Goal: Task Accomplishment & Management: Manage account settings

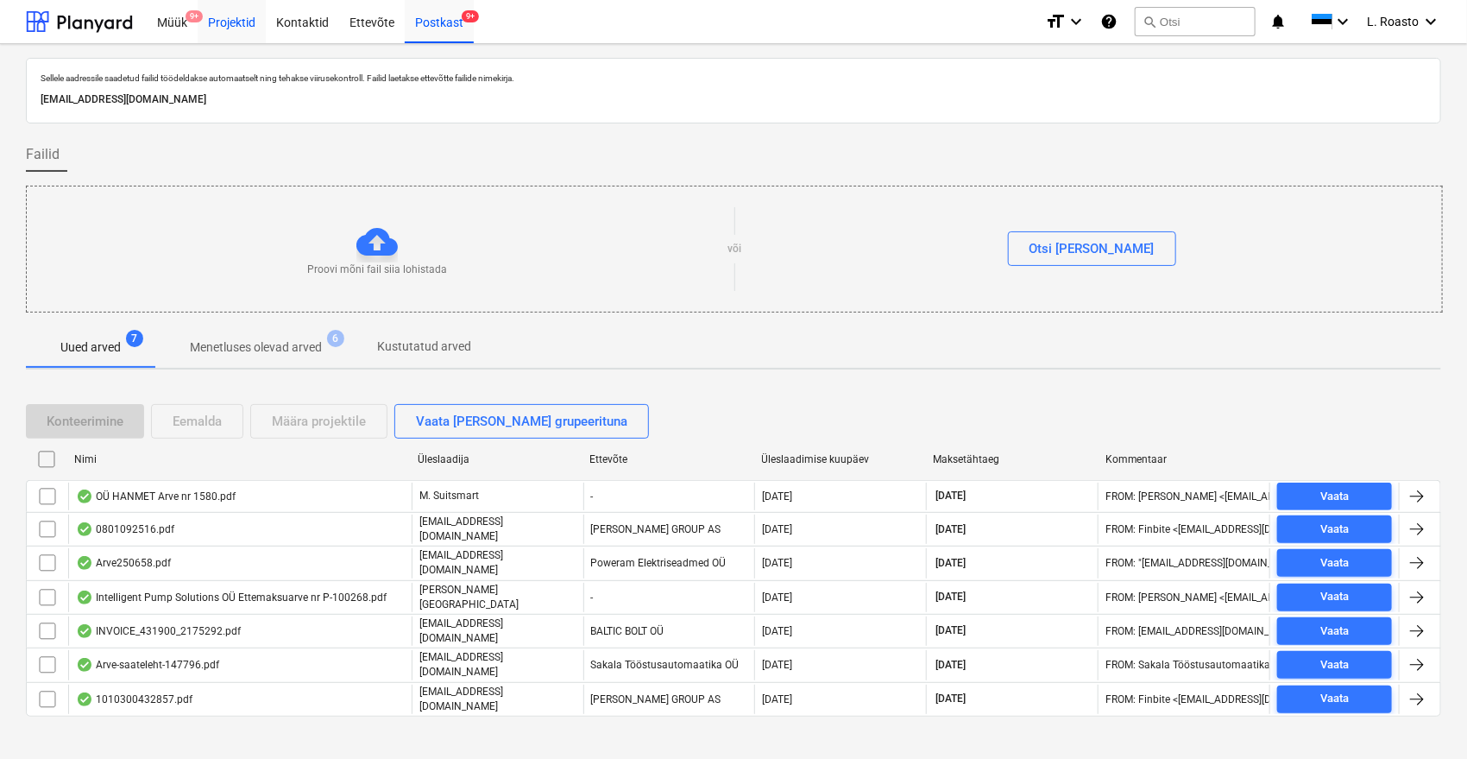
click at [224, 19] on div "Projektid" at bounding box center [232, 21] width 68 height 44
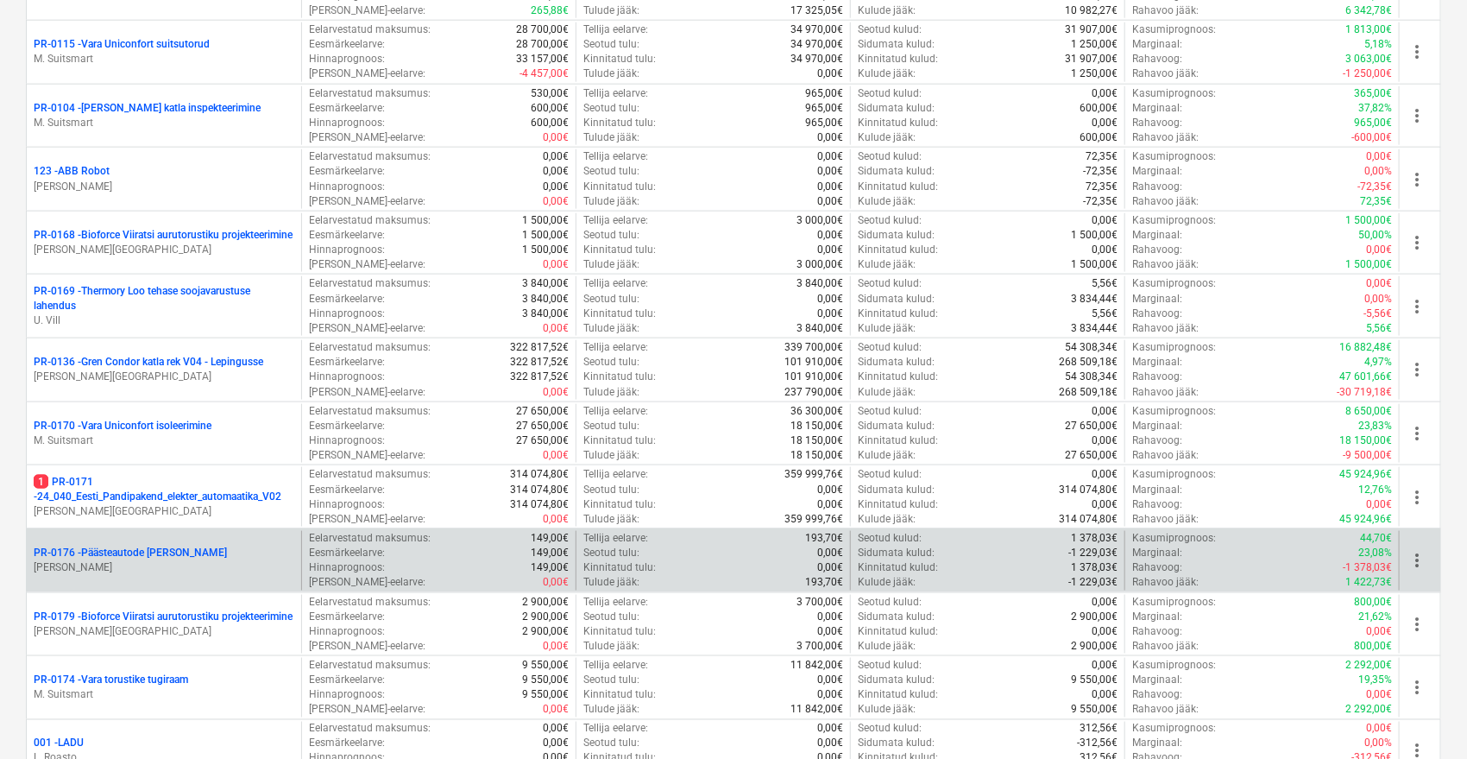
scroll to position [1150, 0]
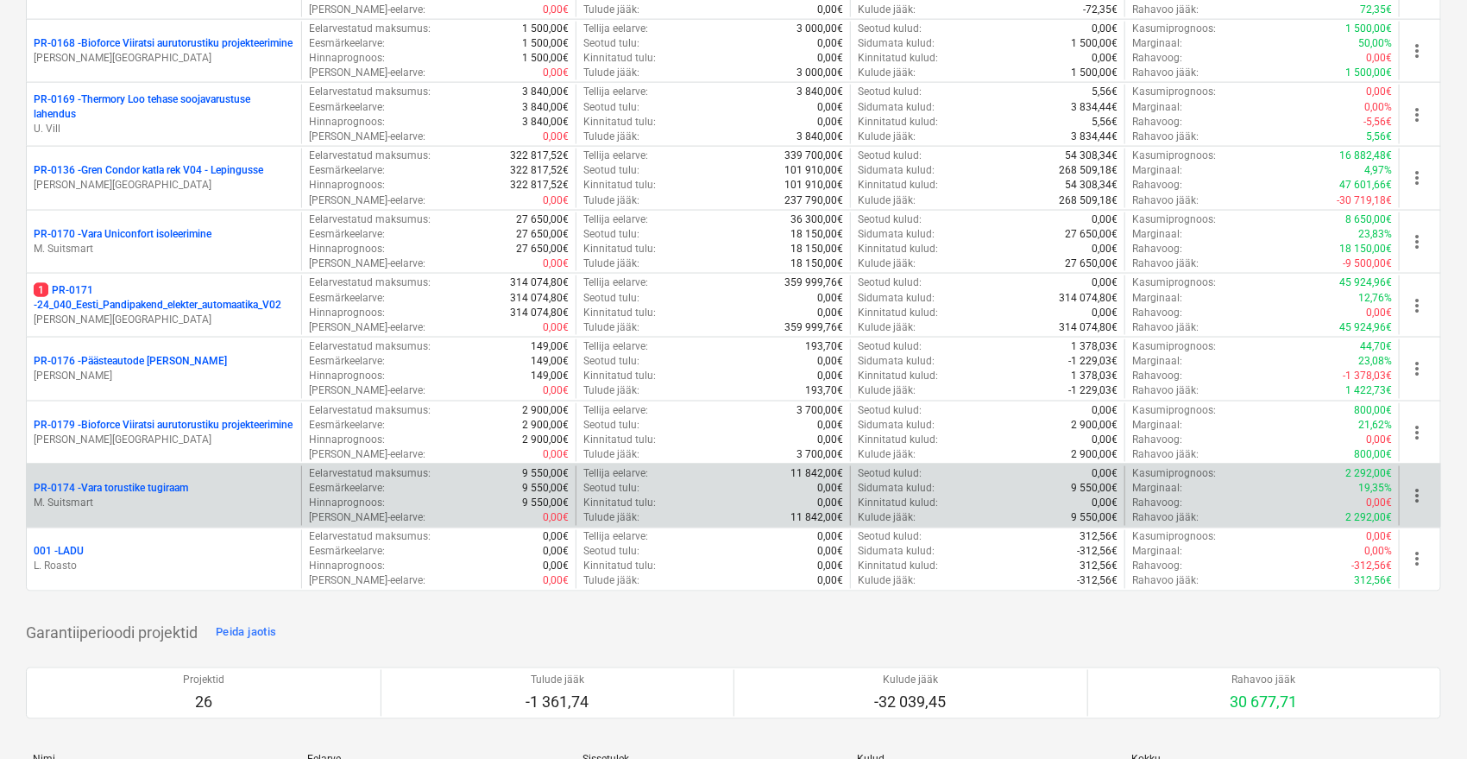
click at [130, 484] on p "PR-0174 - Vara torustike tugiraam" at bounding box center [111, 488] width 154 height 15
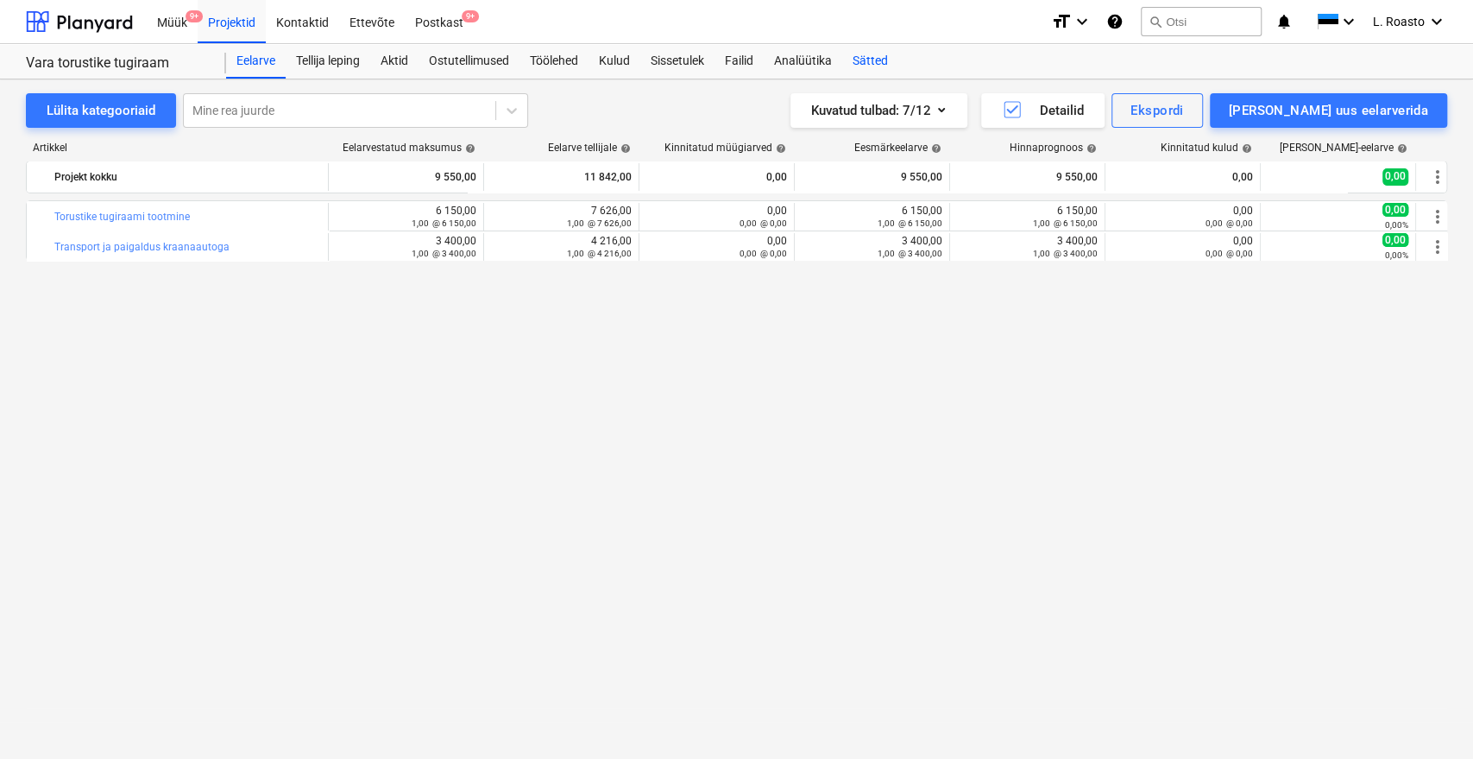
click at [870, 60] on div "Sätted" at bounding box center [870, 61] width 56 height 35
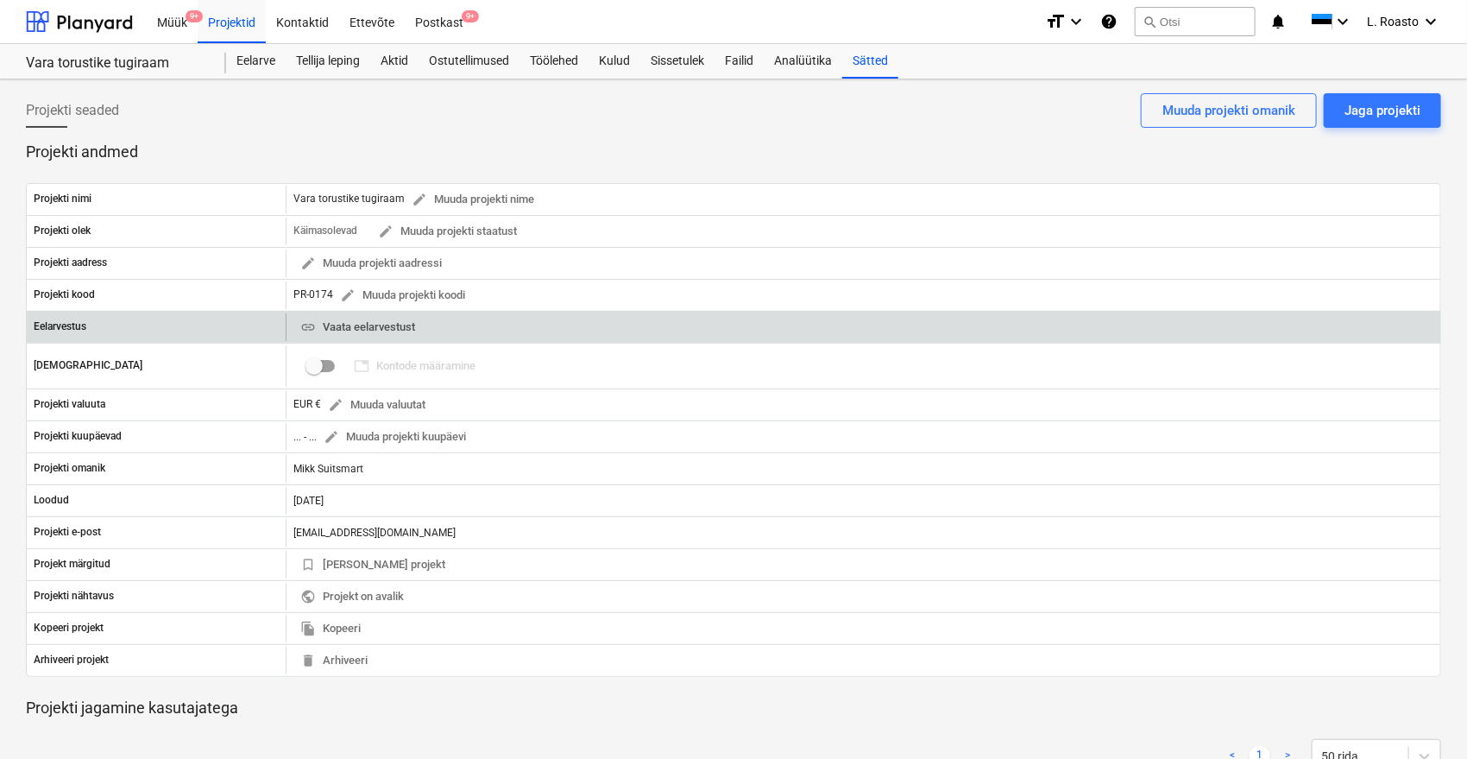
click at [352, 318] on span "link Vaata eelarvestust" at bounding box center [357, 328] width 115 height 20
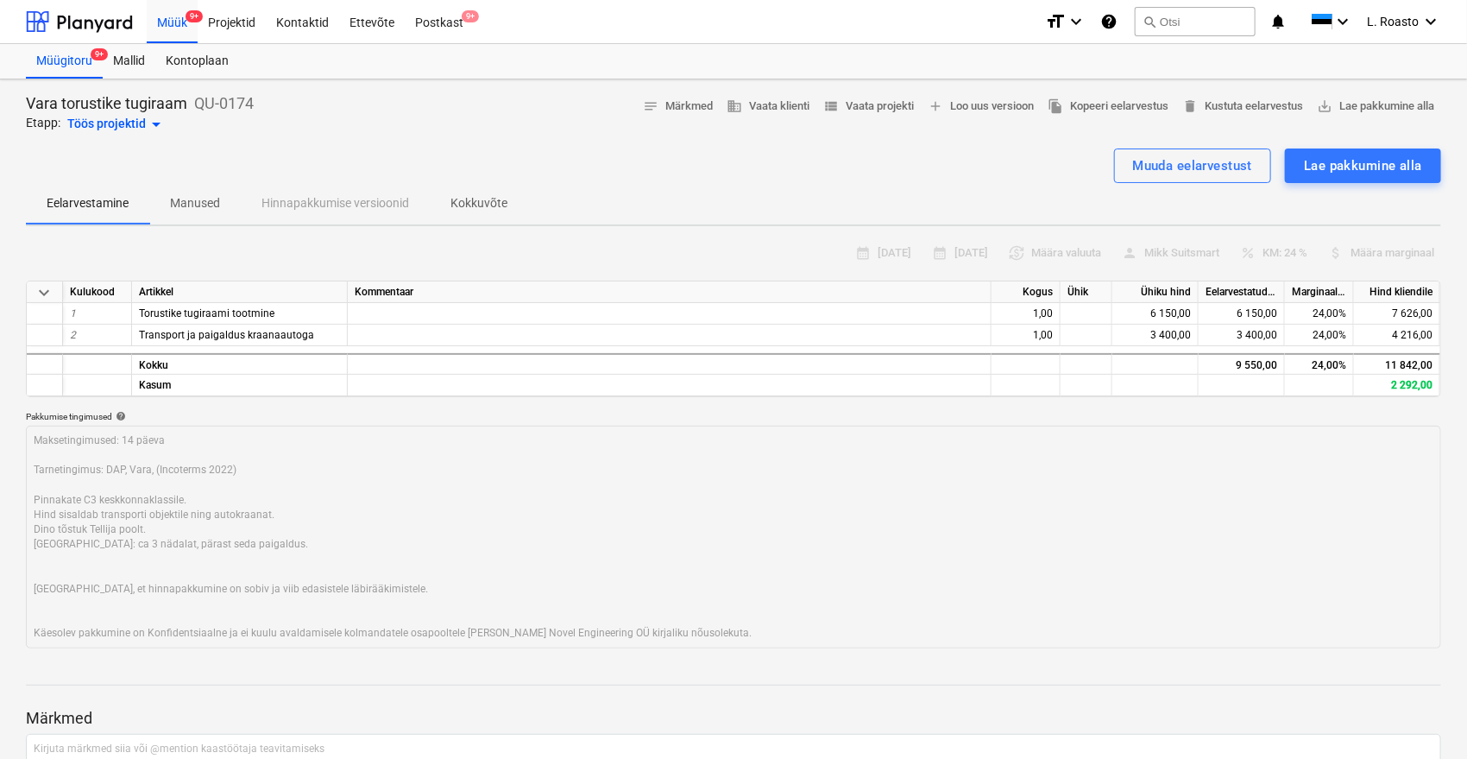
click at [475, 204] on p "Kokkuvõte" at bounding box center [478, 203] width 57 height 18
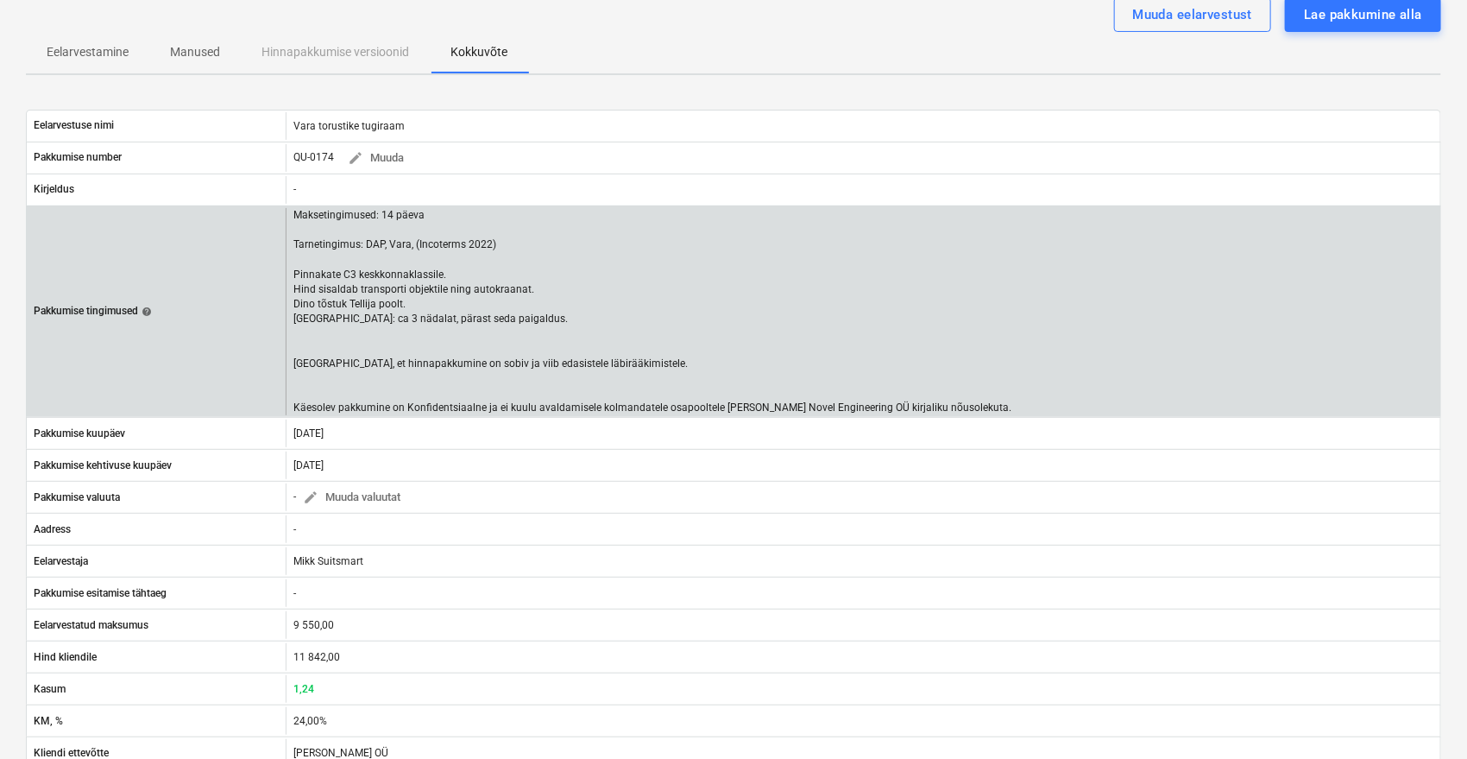
scroll to position [287, 0]
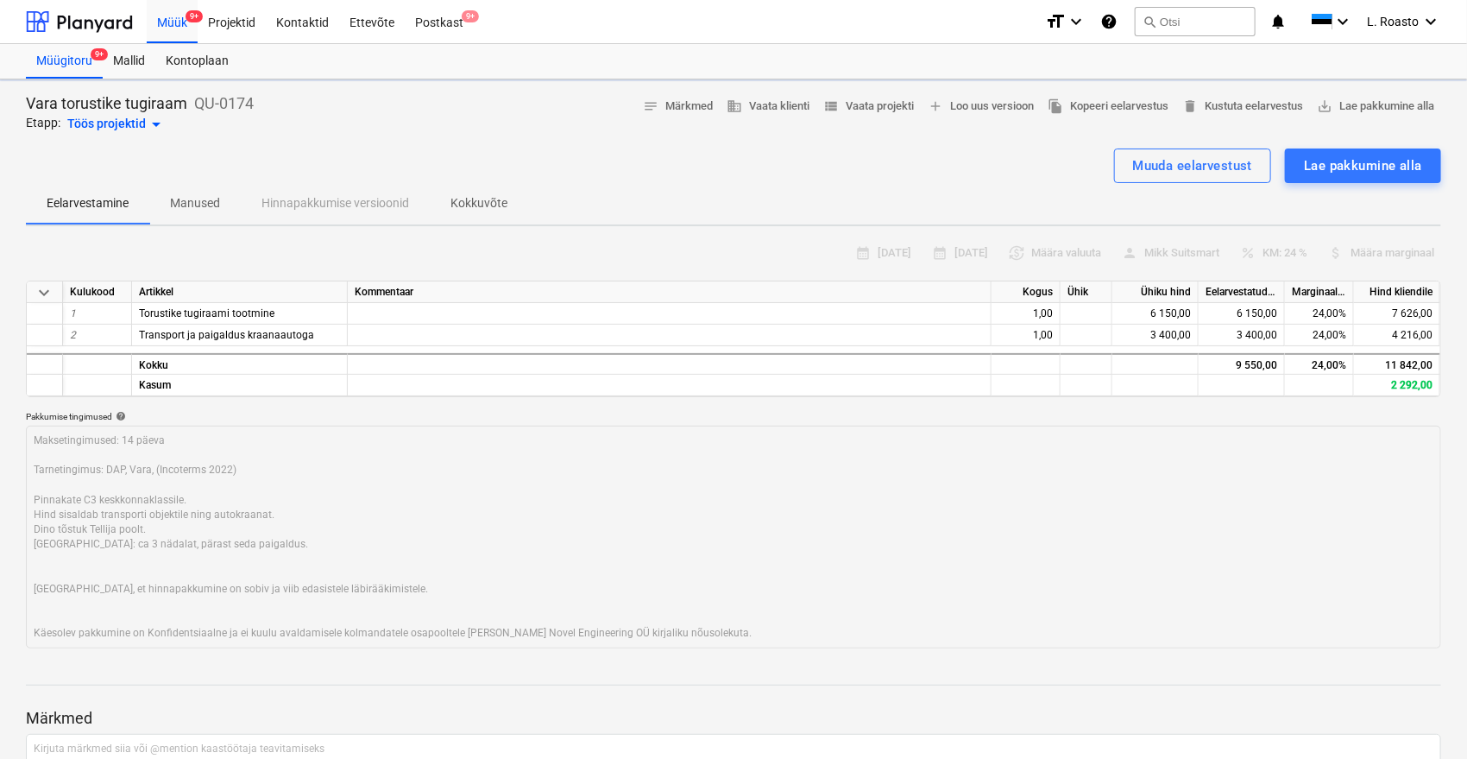
type textarea "x"
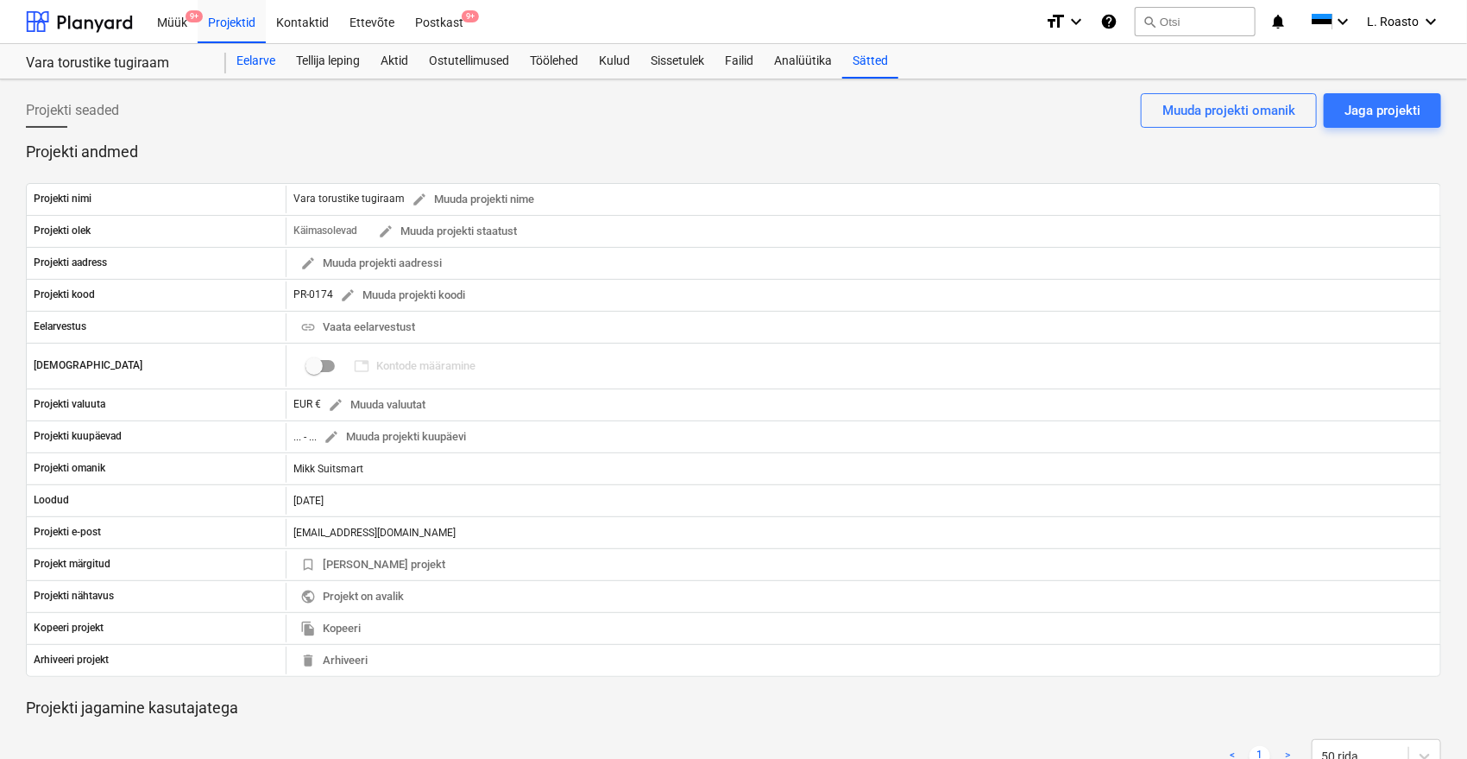
click at [255, 68] on div "Eelarve" at bounding box center [256, 61] width 60 height 35
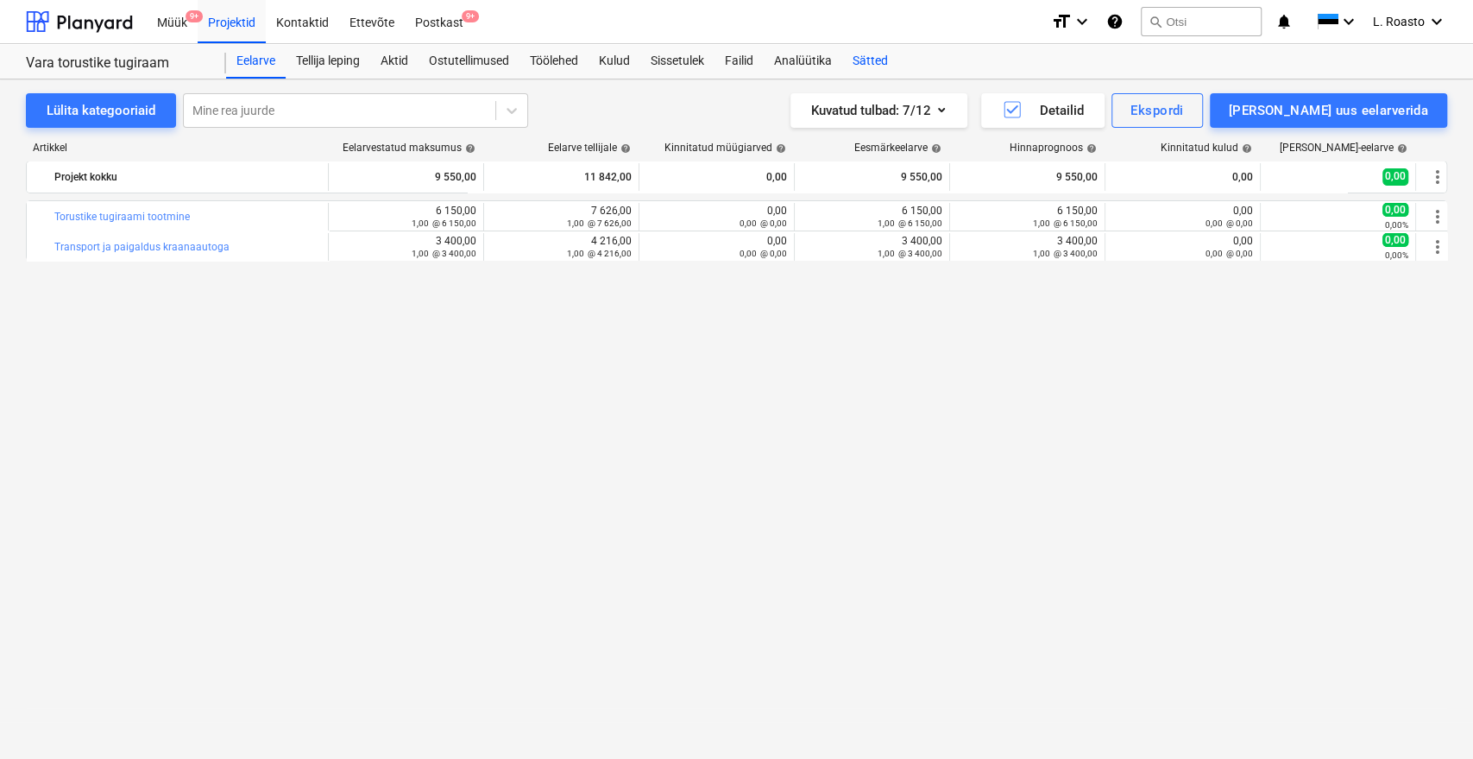
click at [891, 47] on div "Sätted" at bounding box center [870, 61] width 56 height 35
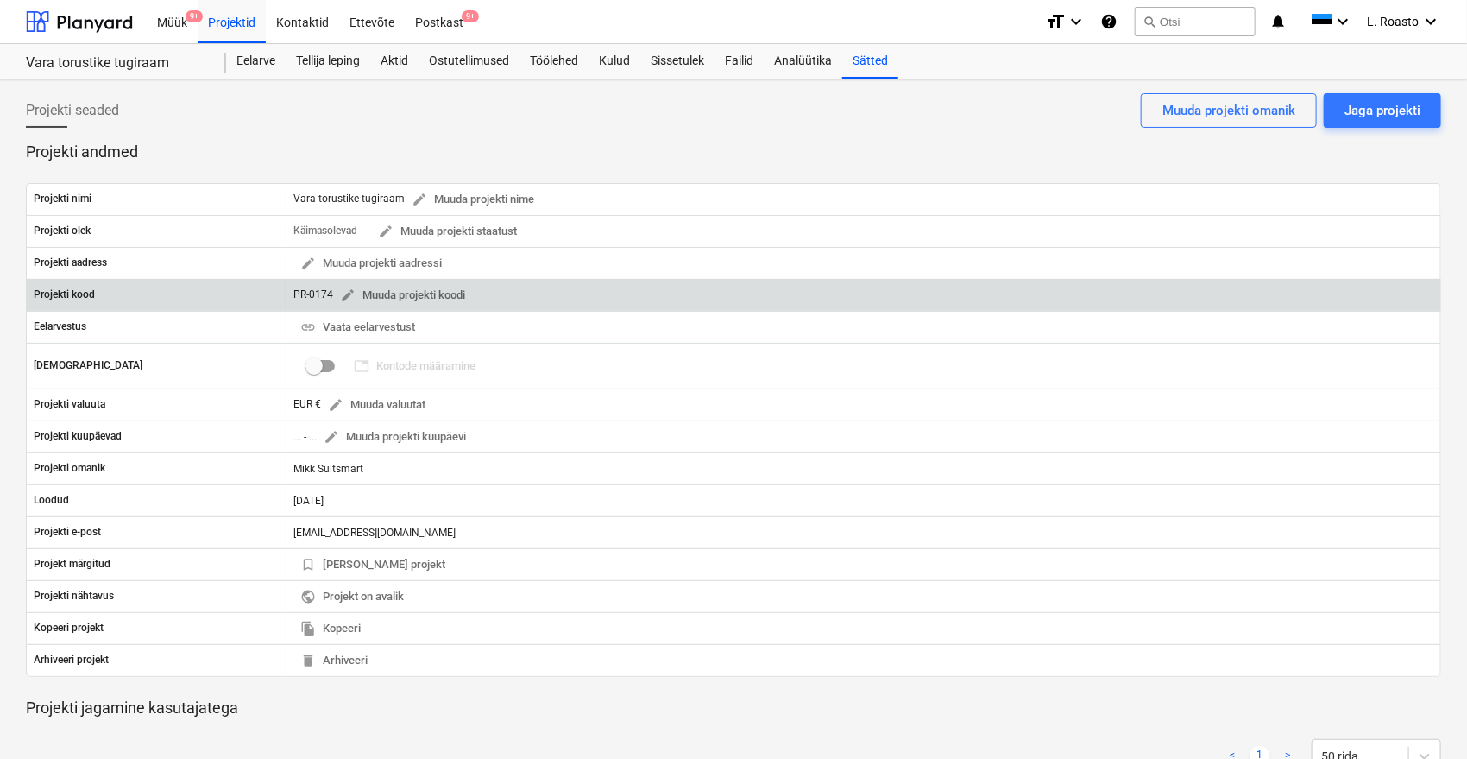
click at [313, 294] on div "PR-0174 edit Muuda projekti koodi" at bounding box center [382, 295] width 179 height 27
click at [313, 293] on div "PR-0174 edit Muuda projekti koodi" at bounding box center [382, 295] width 179 height 27
copy div "PR-0174"
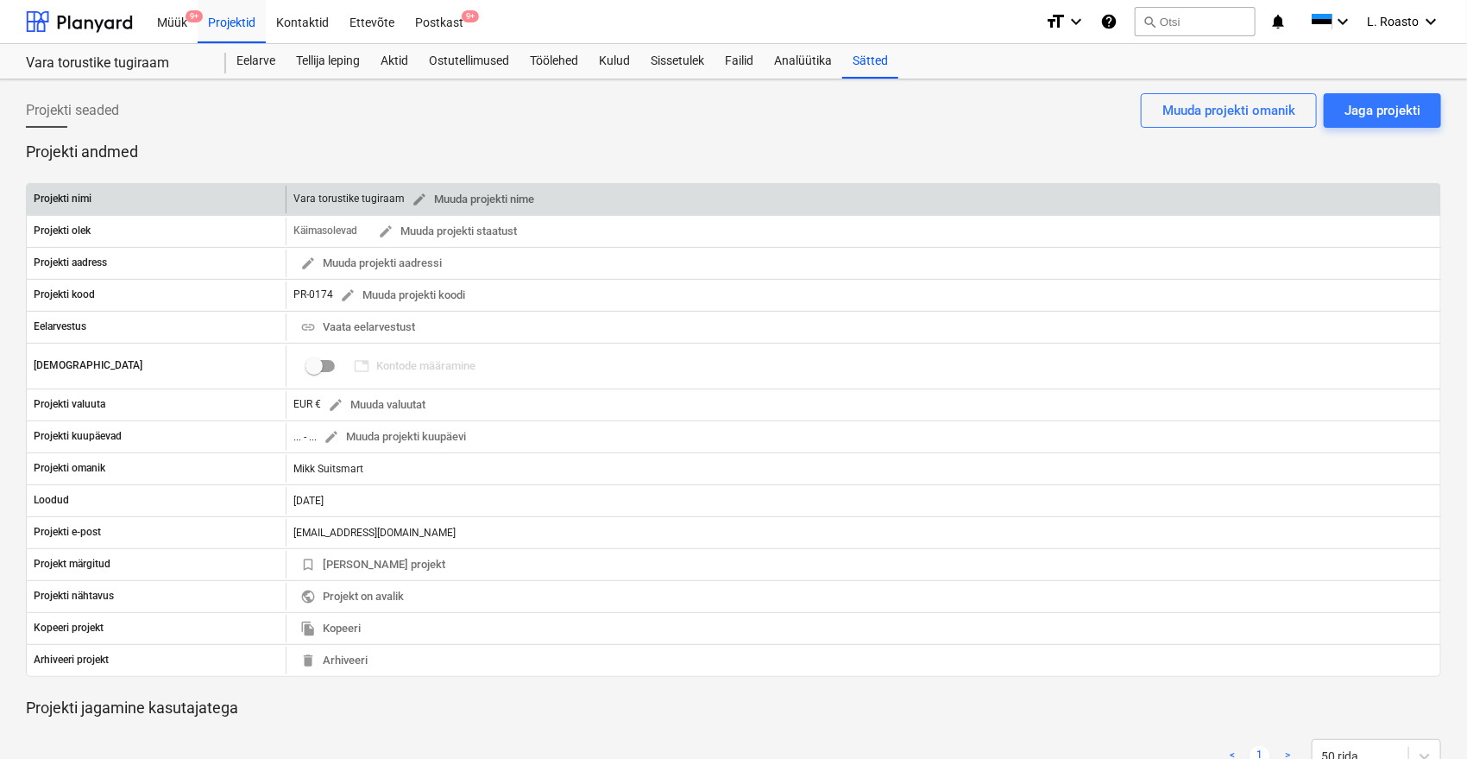
click at [308, 198] on div "Vara torustike tugiraam edit Muuda projekti nime" at bounding box center [417, 199] width 248 height 27
copy div "Vara torustike tugiraam"
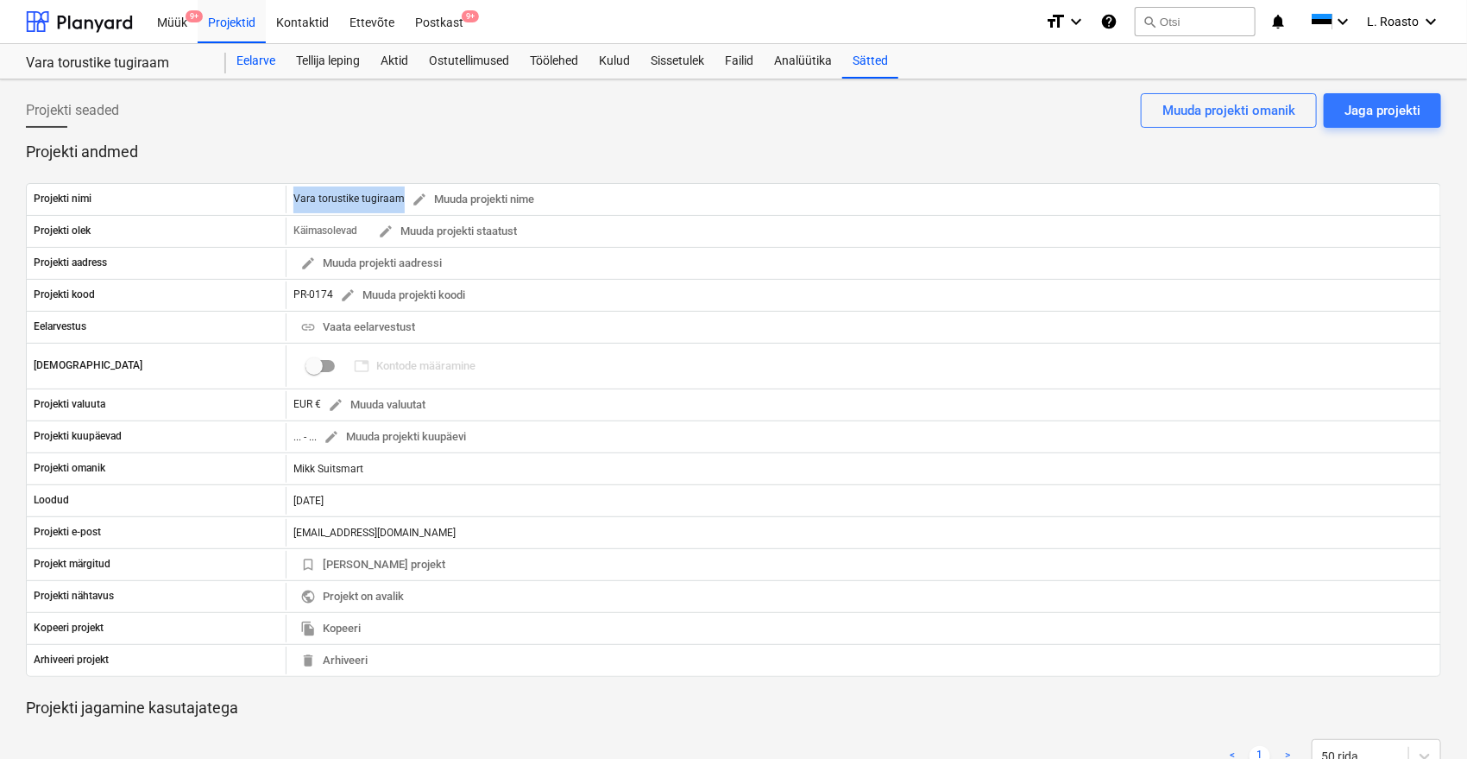
click at [236, 60] on div "Eelarve" at bounding box center [256, 61] width 60 height 35
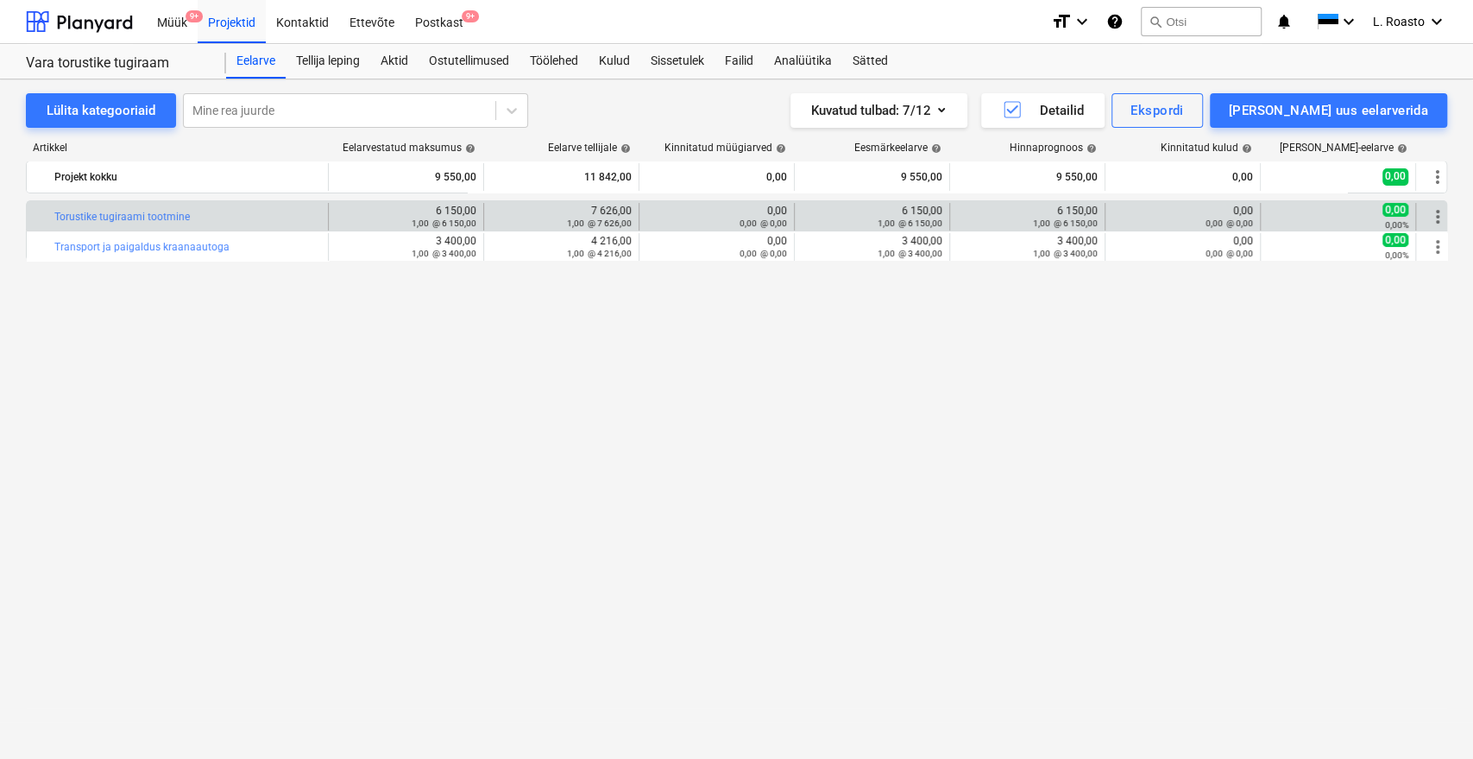
drag, startPoint x: 194, startPoint y: 215, endPoint x: 53, endPoint y: 210, distance: 141.6
click at [53, 210] on div "bar_chart Torustike tugiraami tootmine" at bounding box center [178, 217] width 302 height 28
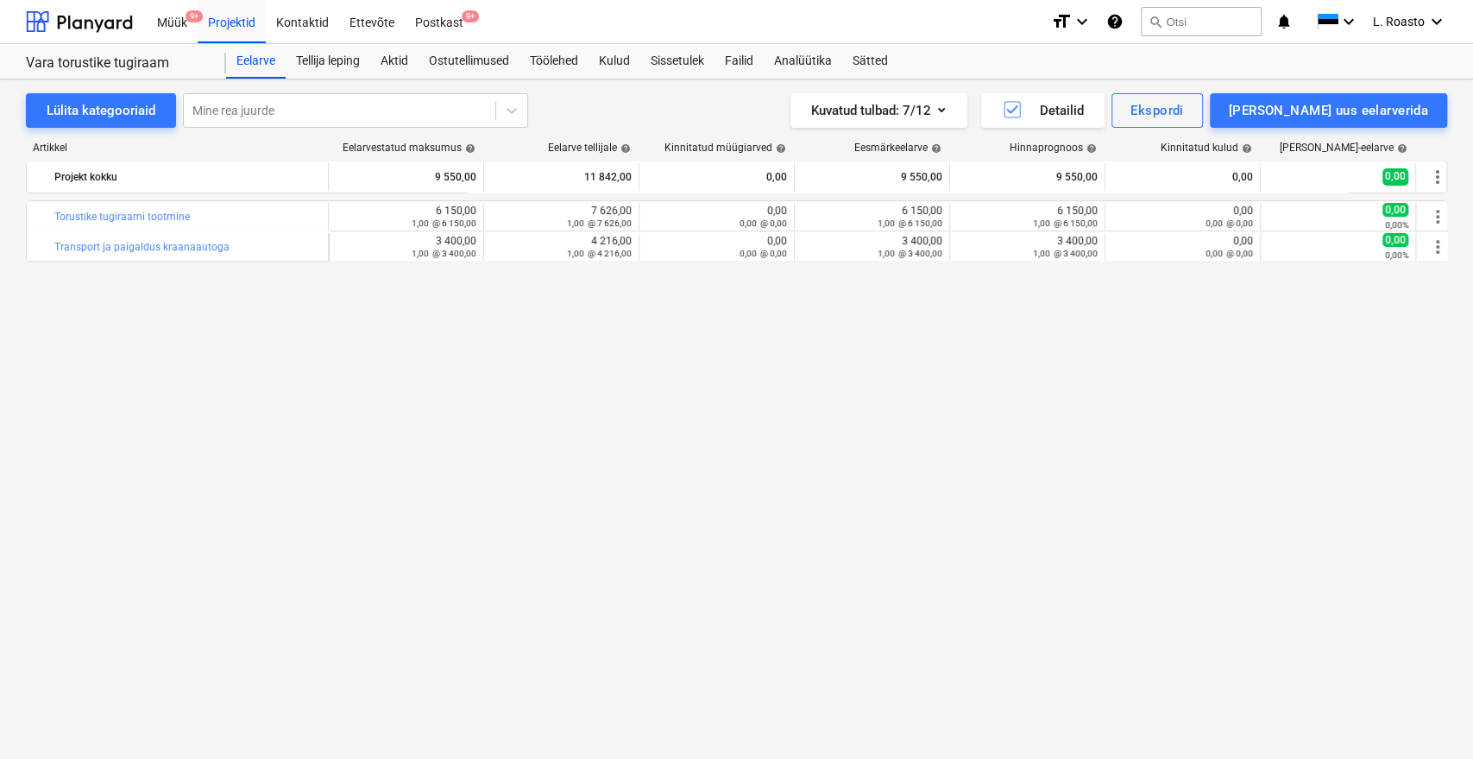
copy div "bar_chart Torustike tugiraami tootmine"
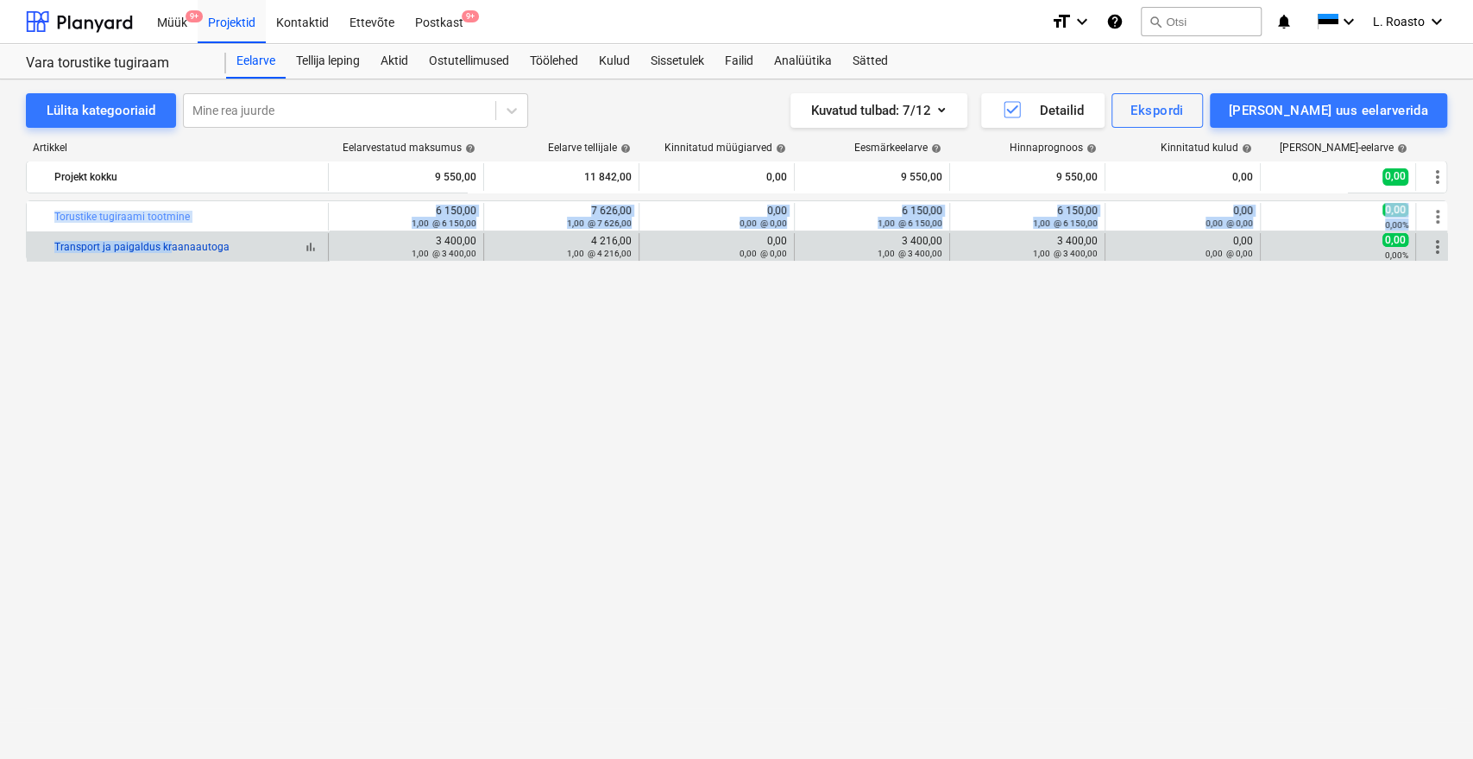
drag, startPoint x: 231, startPoint y: 244, endPoint x: 165, endPoint y: 251, distance: 66.8
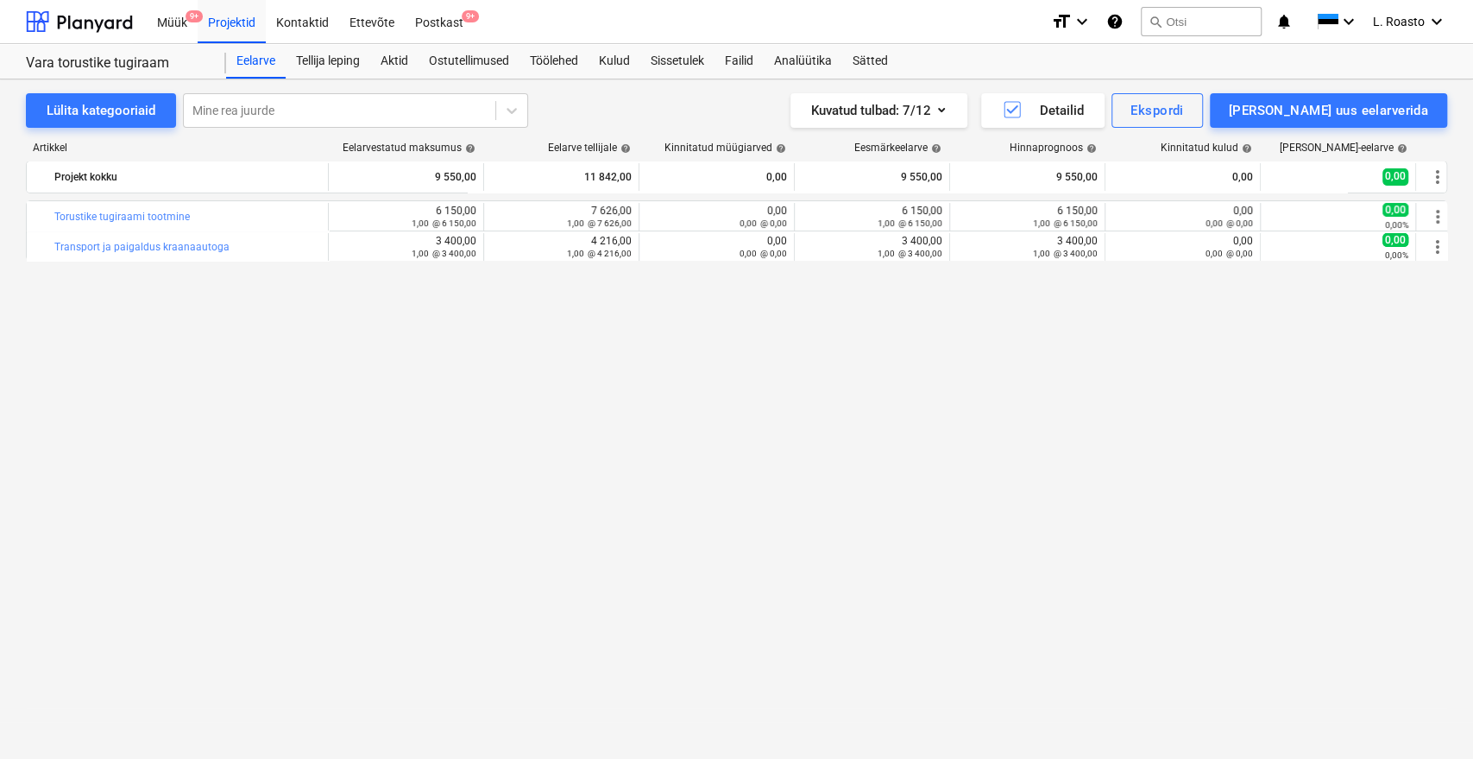
click at [152, 329] on div "bar_chart Torustike tugiraami tootmine edit 6 150,00 1,00 @ 6 150,00 edit 7 626…" at bounding box center [736, 443] width 1421 height 487
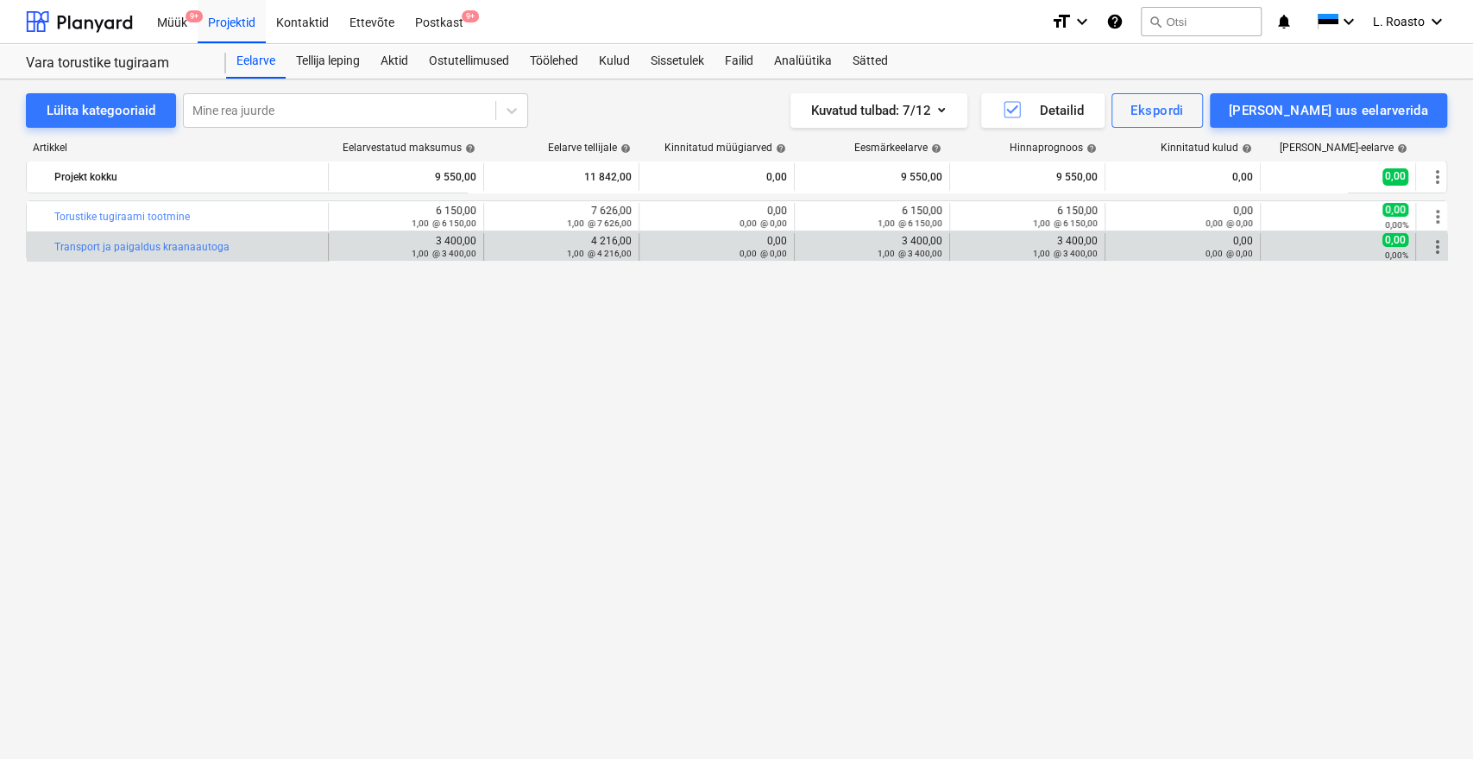
drag, startPoint x: 228, startPoint y: 250, endPoint x: 53, endPoint y: 250, distance: 175.2
click at [53, 250] on div "bar_chart Transport ja paigaldus kraanaautoga" at bounding box center [178, 247] width 302 height 28
copy div "bar_chart Transport ja paigaldus kraanaautoga"
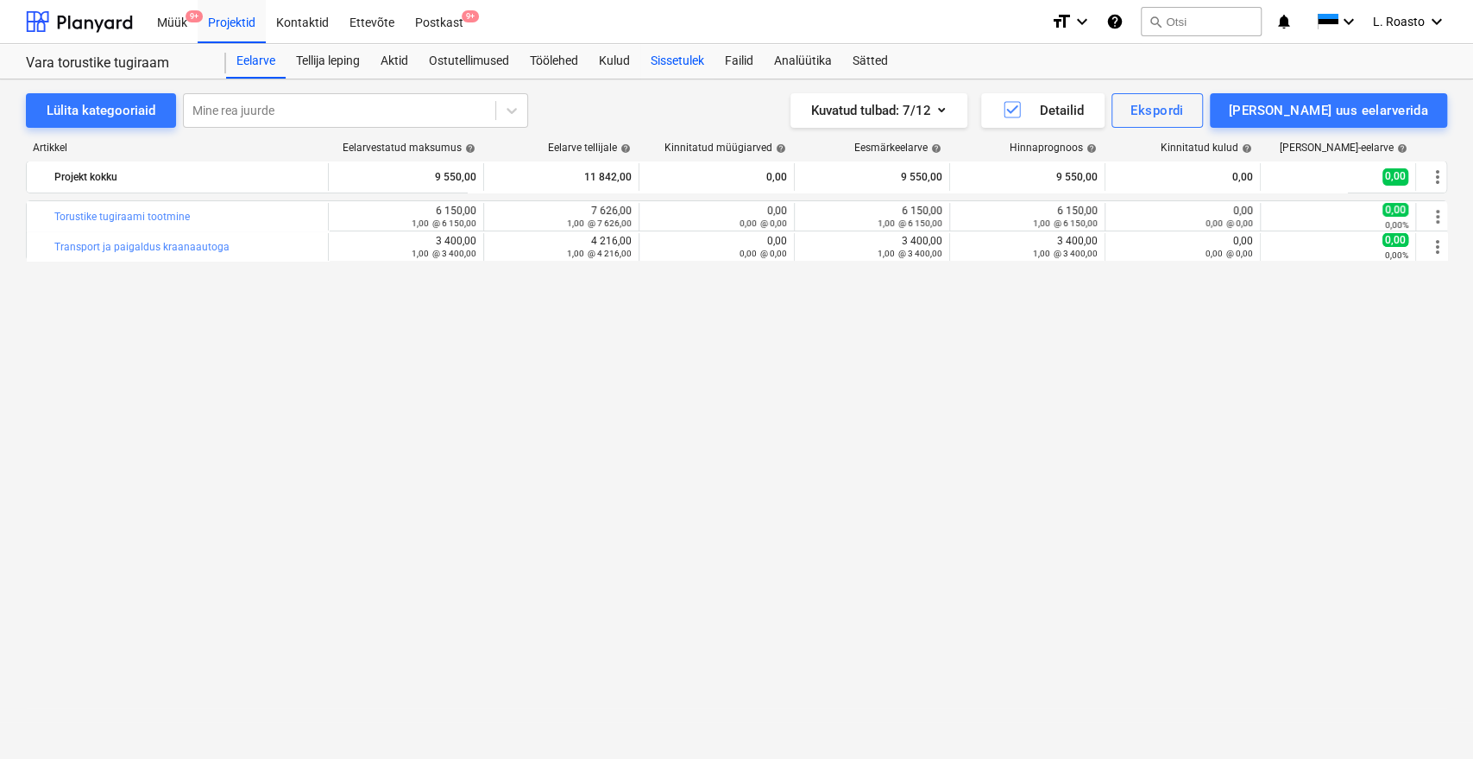
click at [677, 58] on div "Sissetulek" at bounding box center [677, 61] width 74 height 35
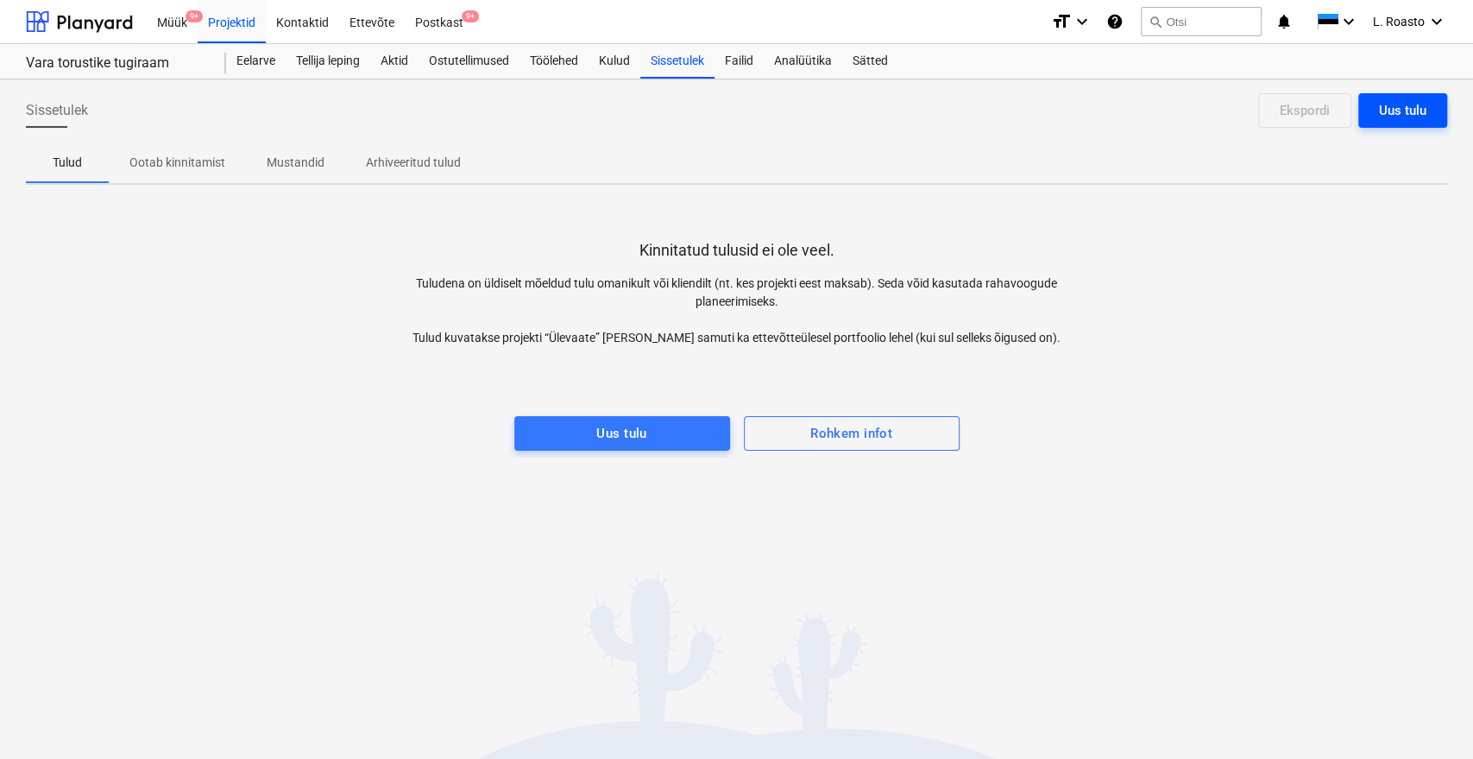
click at [1395, 109] on div "Uus tulu" at bounding box center [1402, 110] width 47 height 22
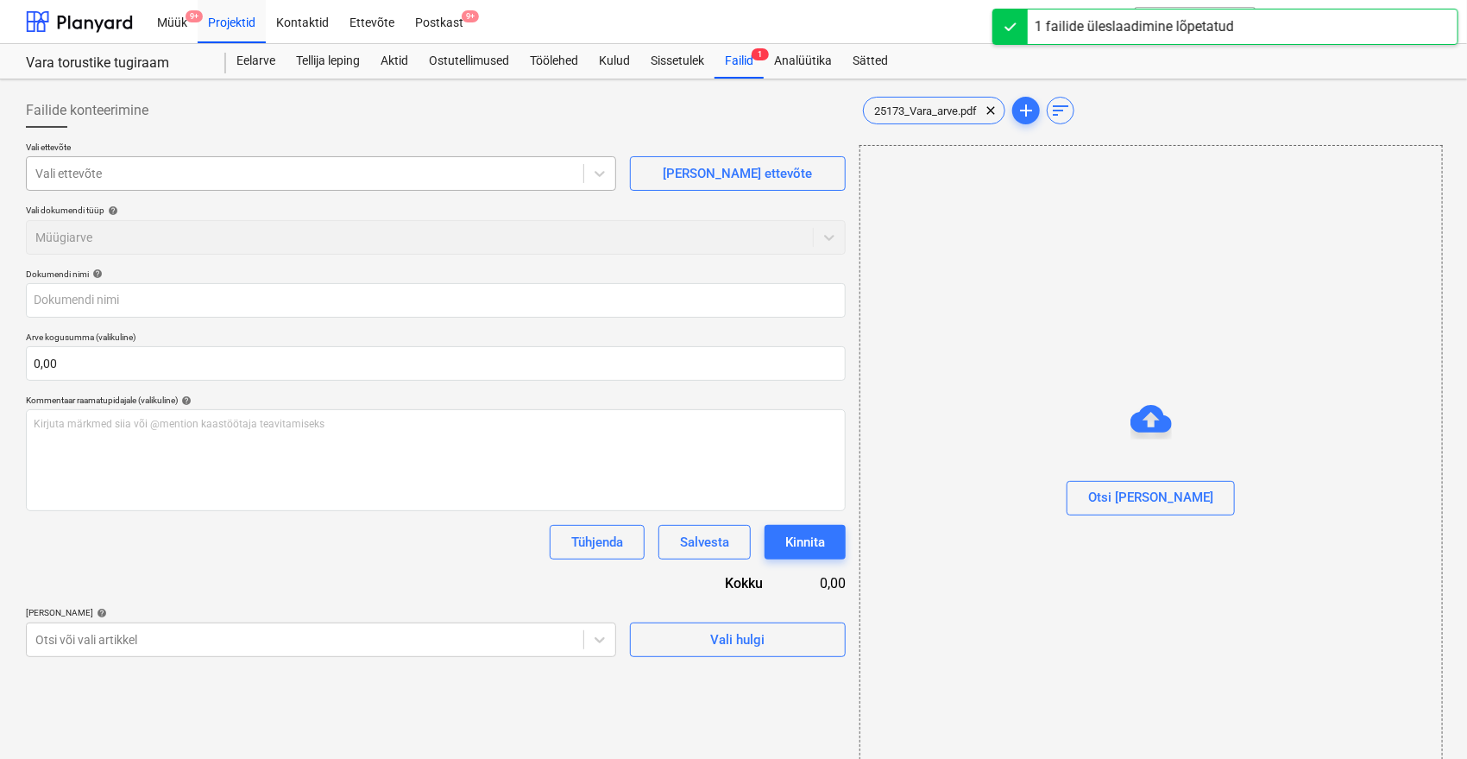
type input "25173_Vara_arve.pdf"
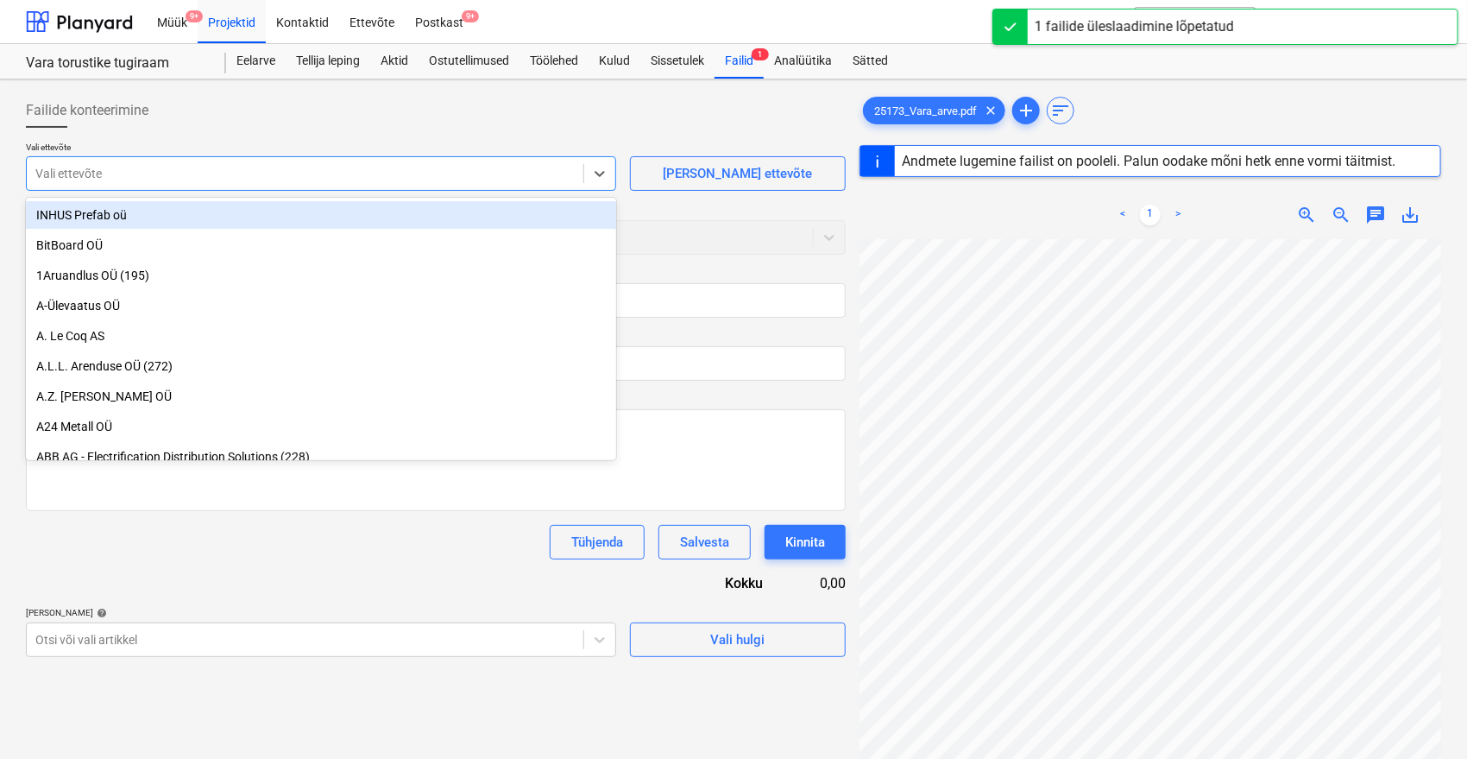
click at [192, 175] on div at bounding box center [304, 173] width 539 height 17
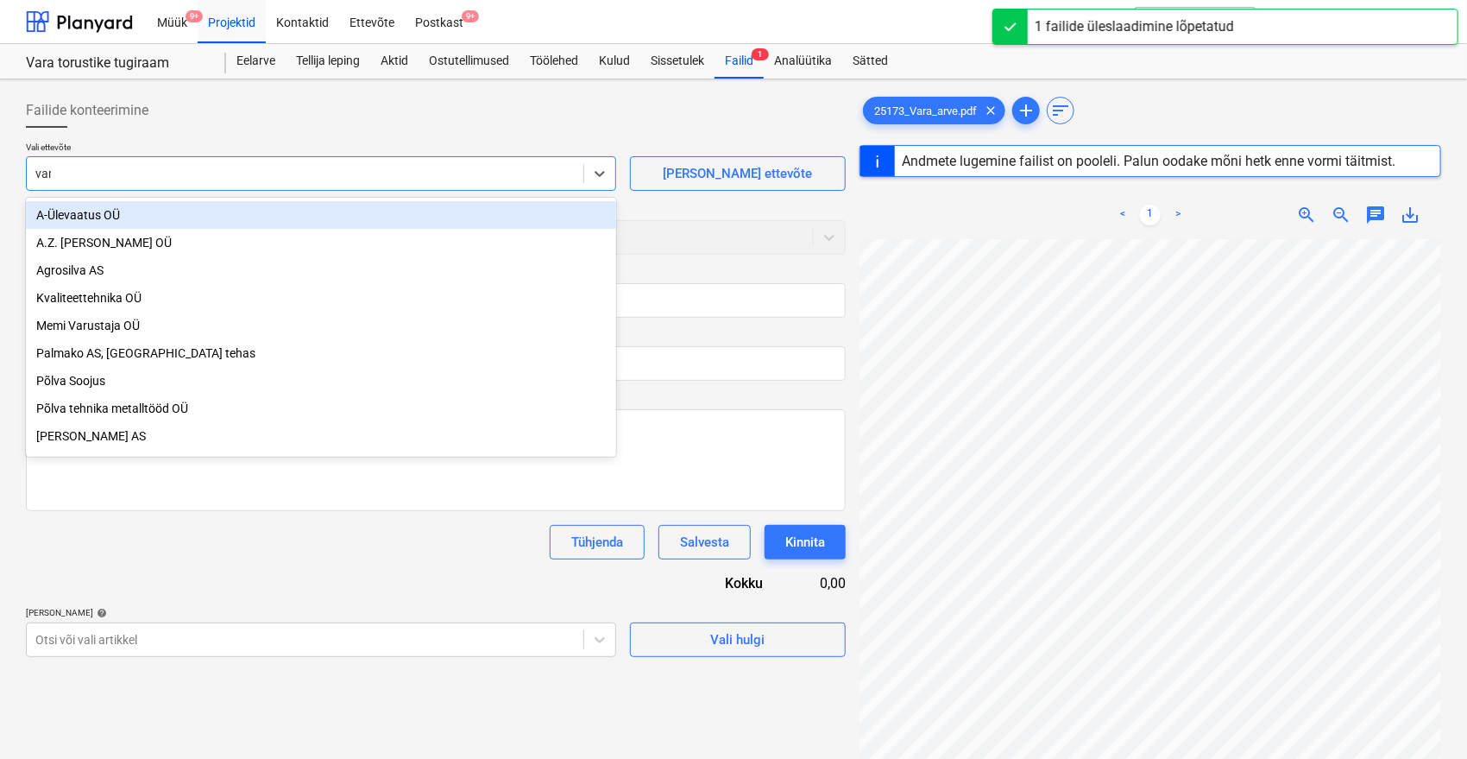
type input "vara"
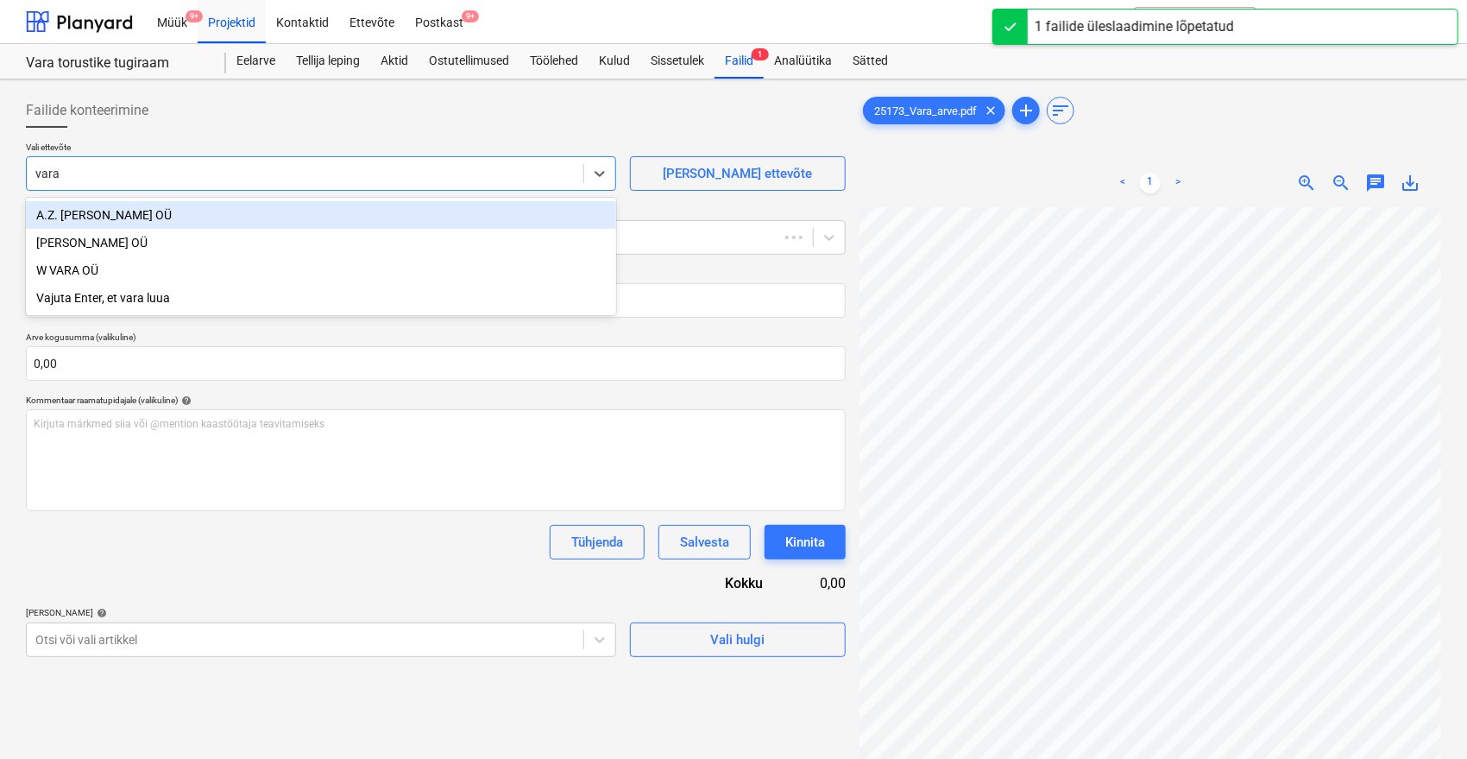
type input "25173"
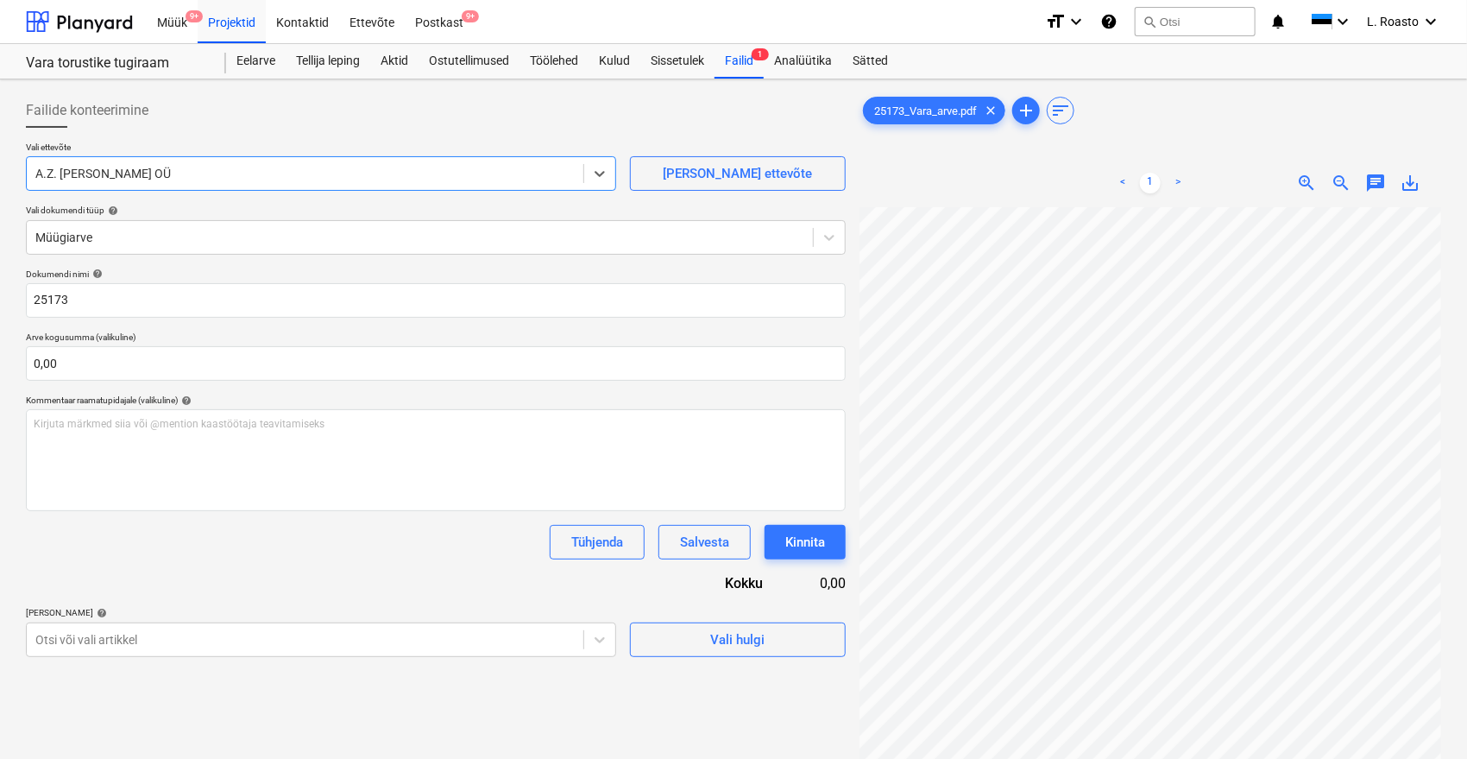
click at [192, 175] on div at bounding box center [304, 173] width 539 height 17
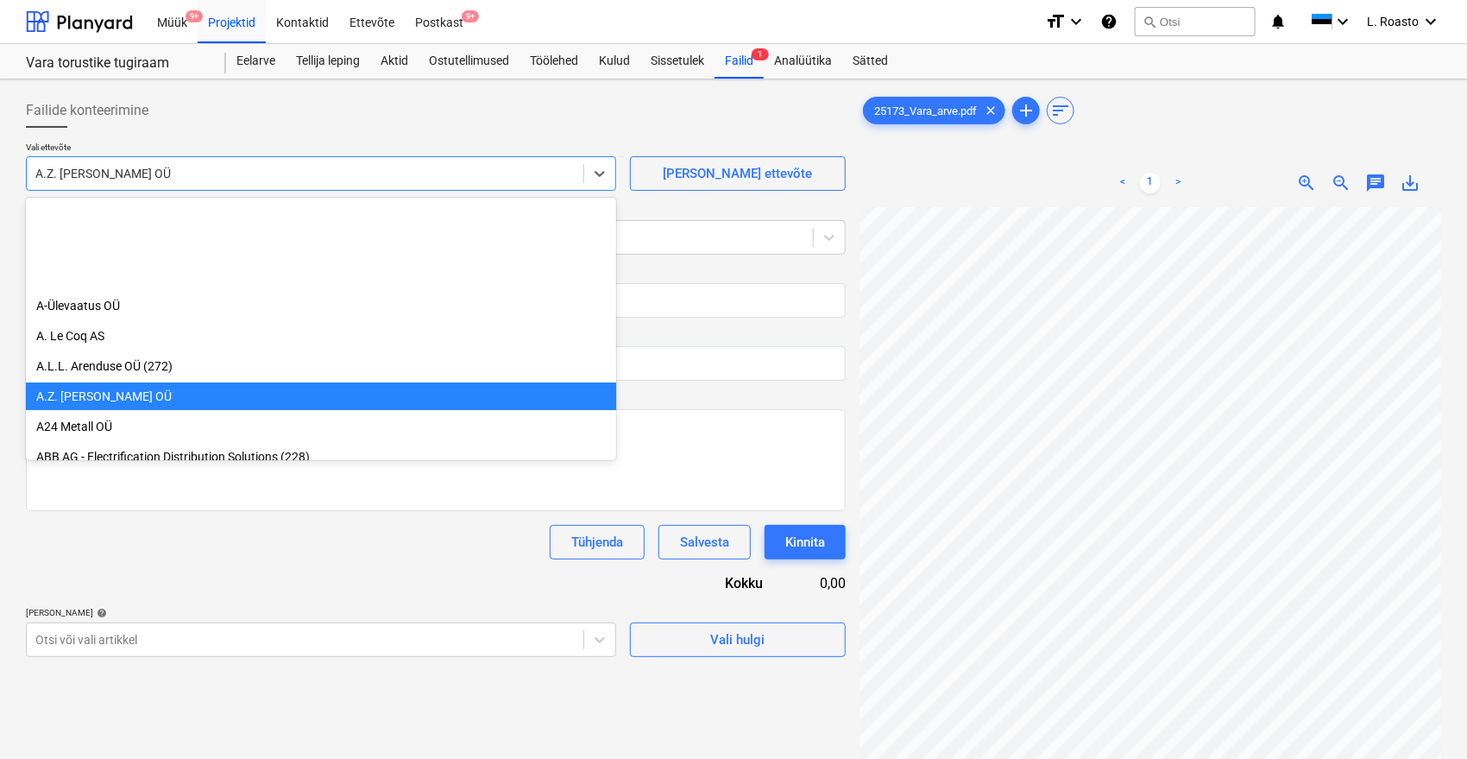
scroll to position [180, 0]
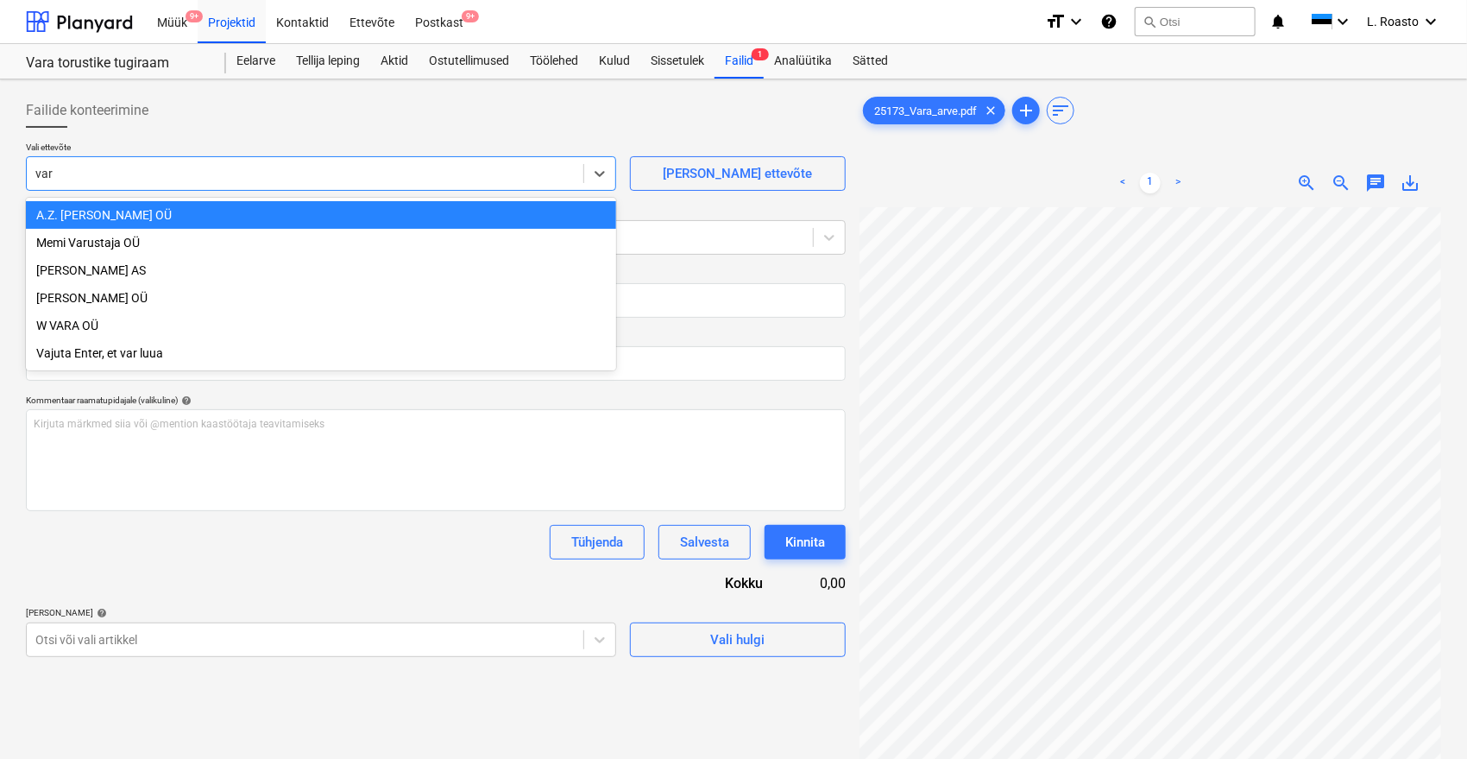
type input "vara"
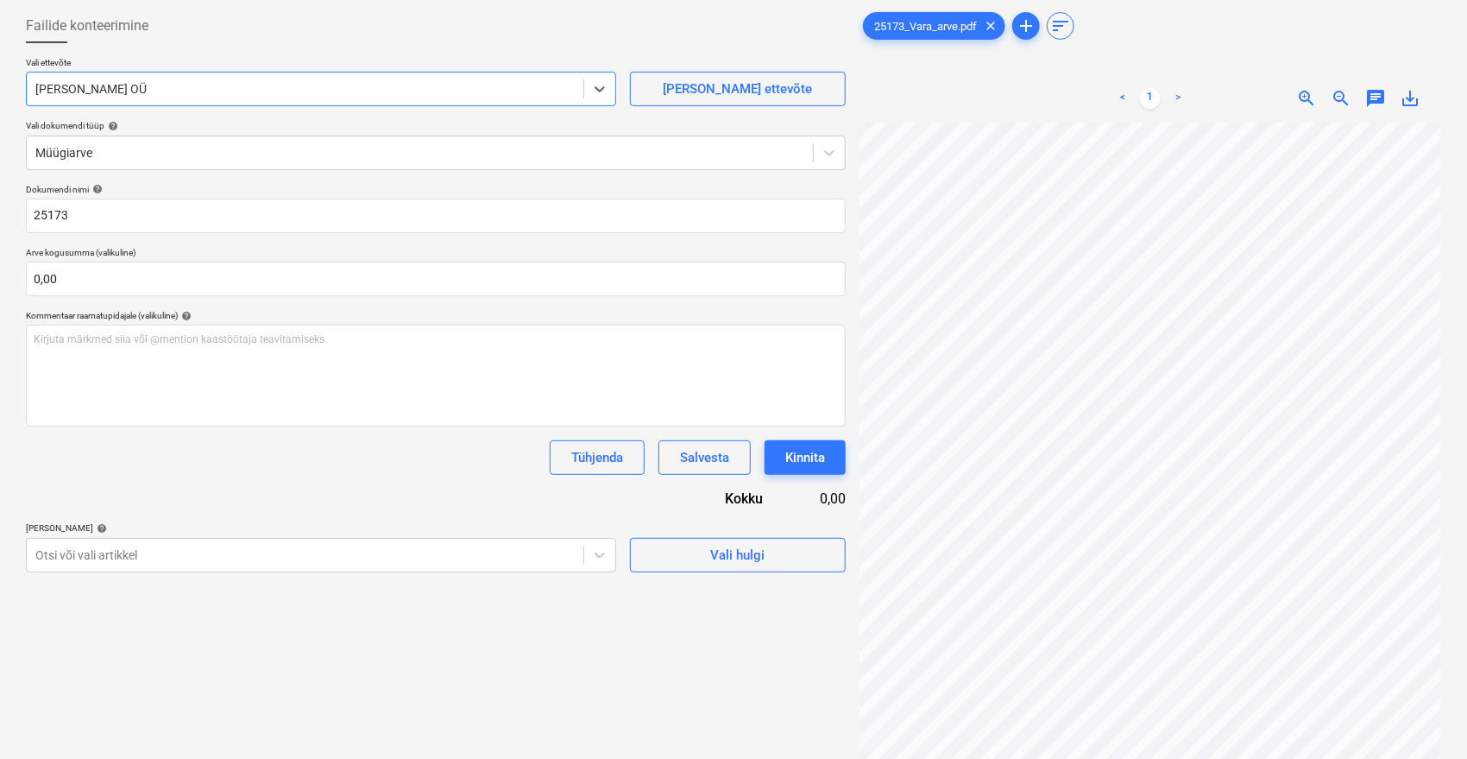
scroll to position [173, 0]
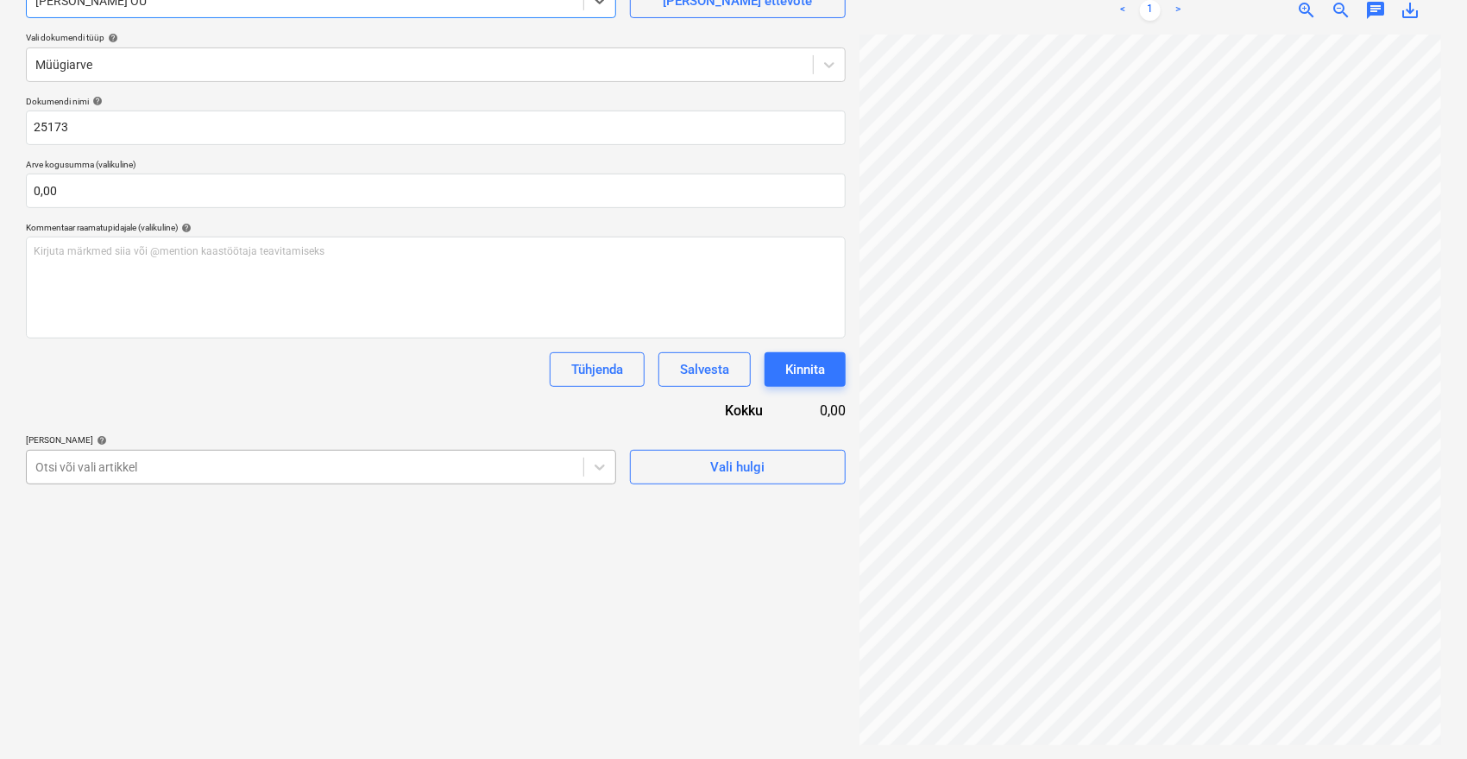
click at [214, 463] on div at bounding box center [304, 466] width 539 height 17
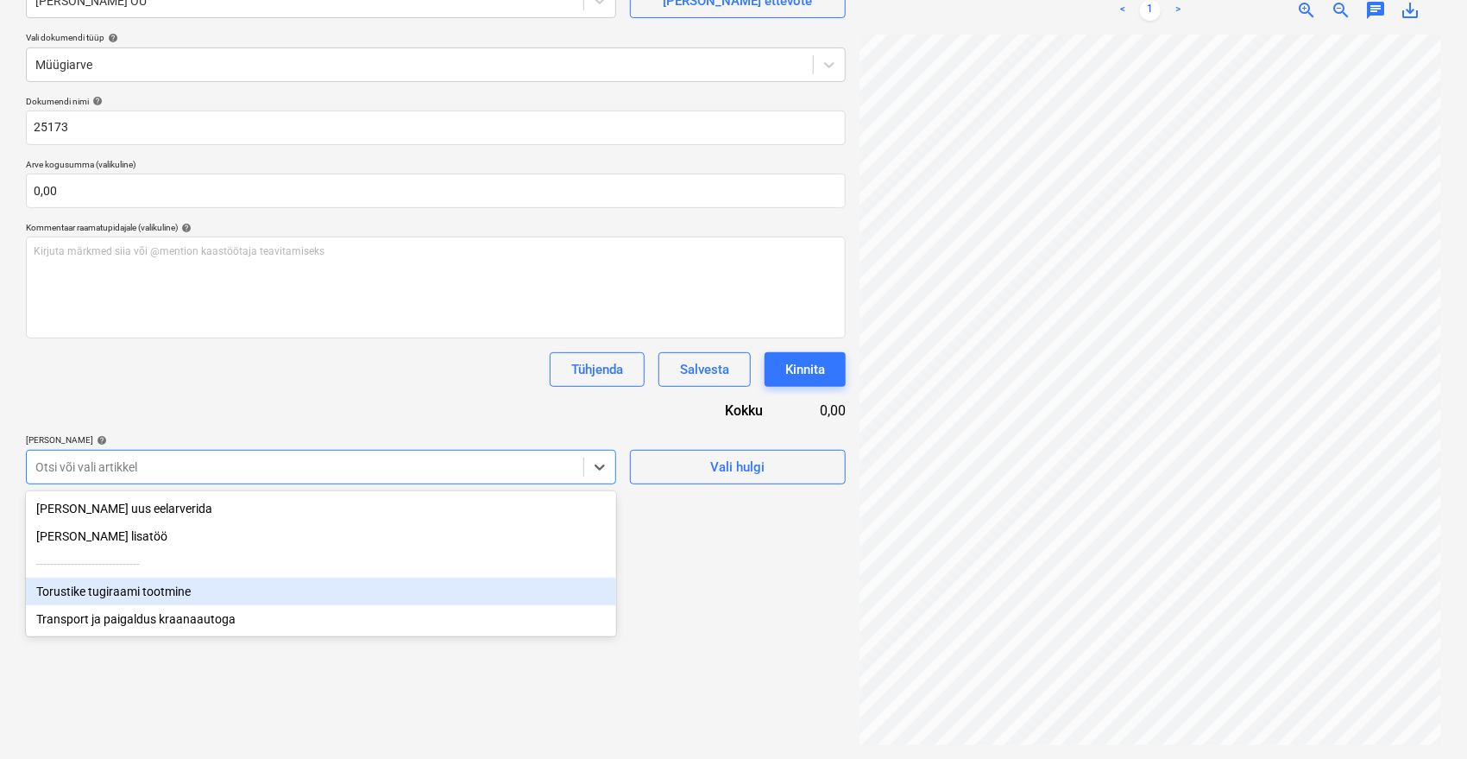
click at [111, 582] on div "Torustike tugiraami tootmine" at bounding box center [321, 591] width 590 height 28
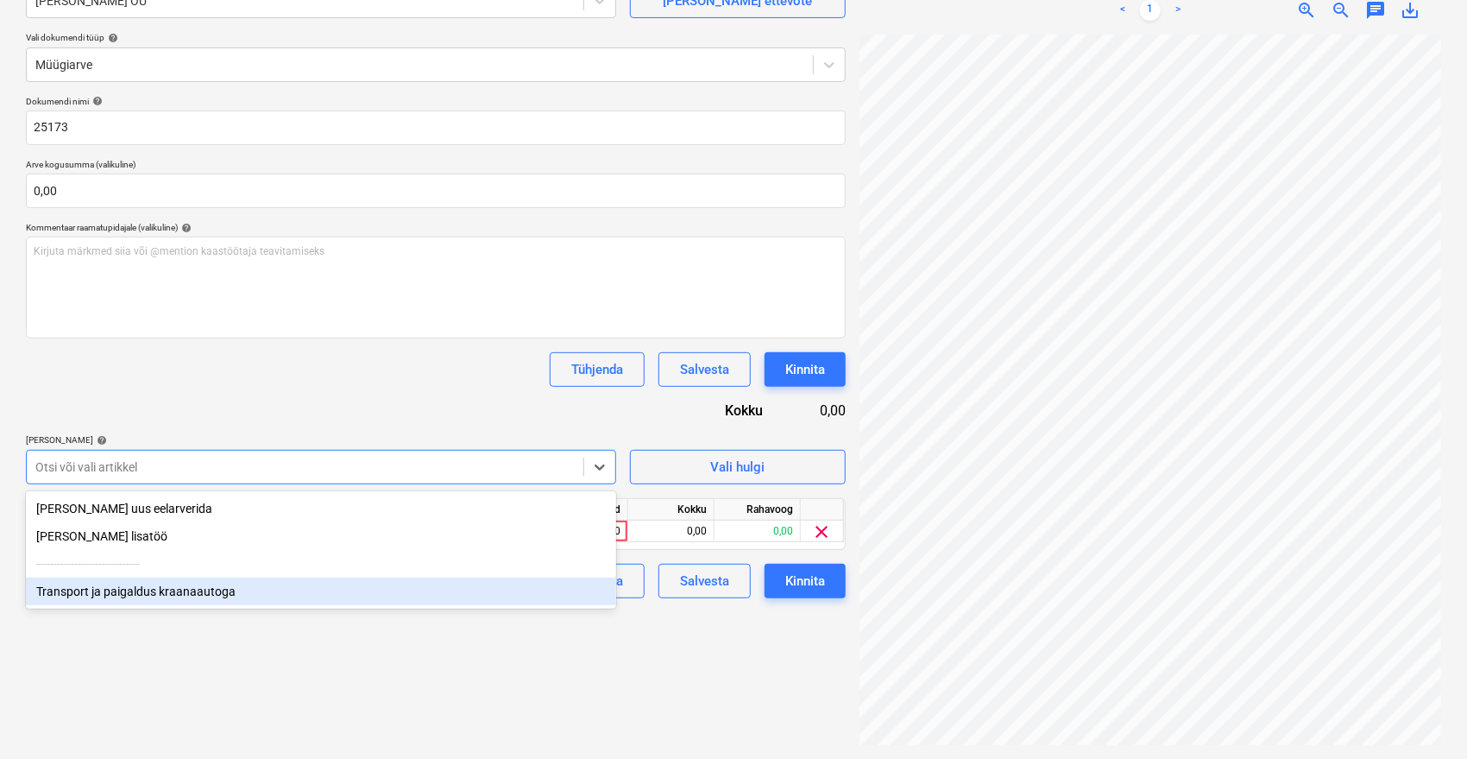
click at [124, 594] on div "Transport ja paigaldus kraanaautoga" at bounding box center [321, 591] width 590 height 28
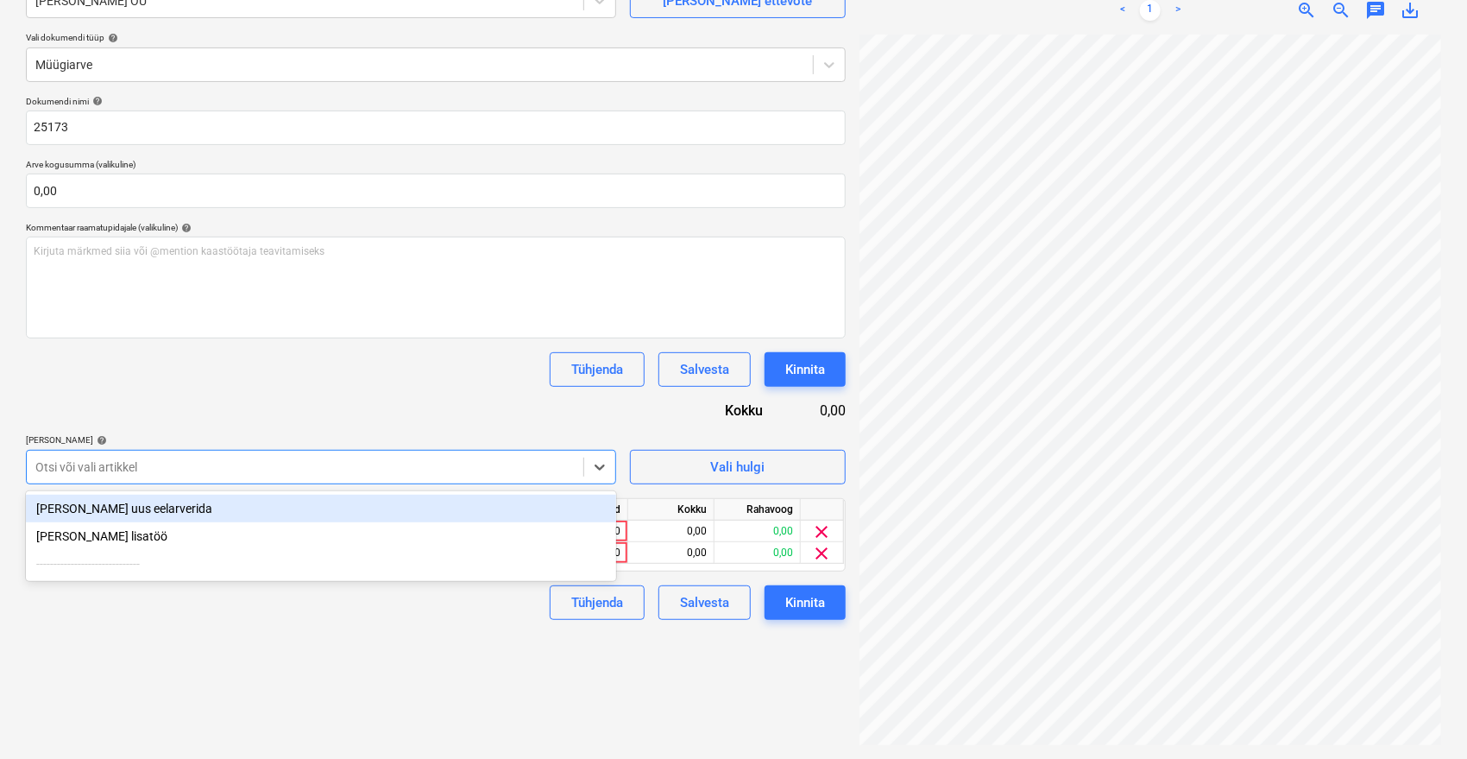
click at [410, 411] on div "Dokumendi nimi help 25173 Arve kogusumma (valikuline) 0,00 Kommentaar raamatupi…" at bounding box center [436, 358] width 820 height 524
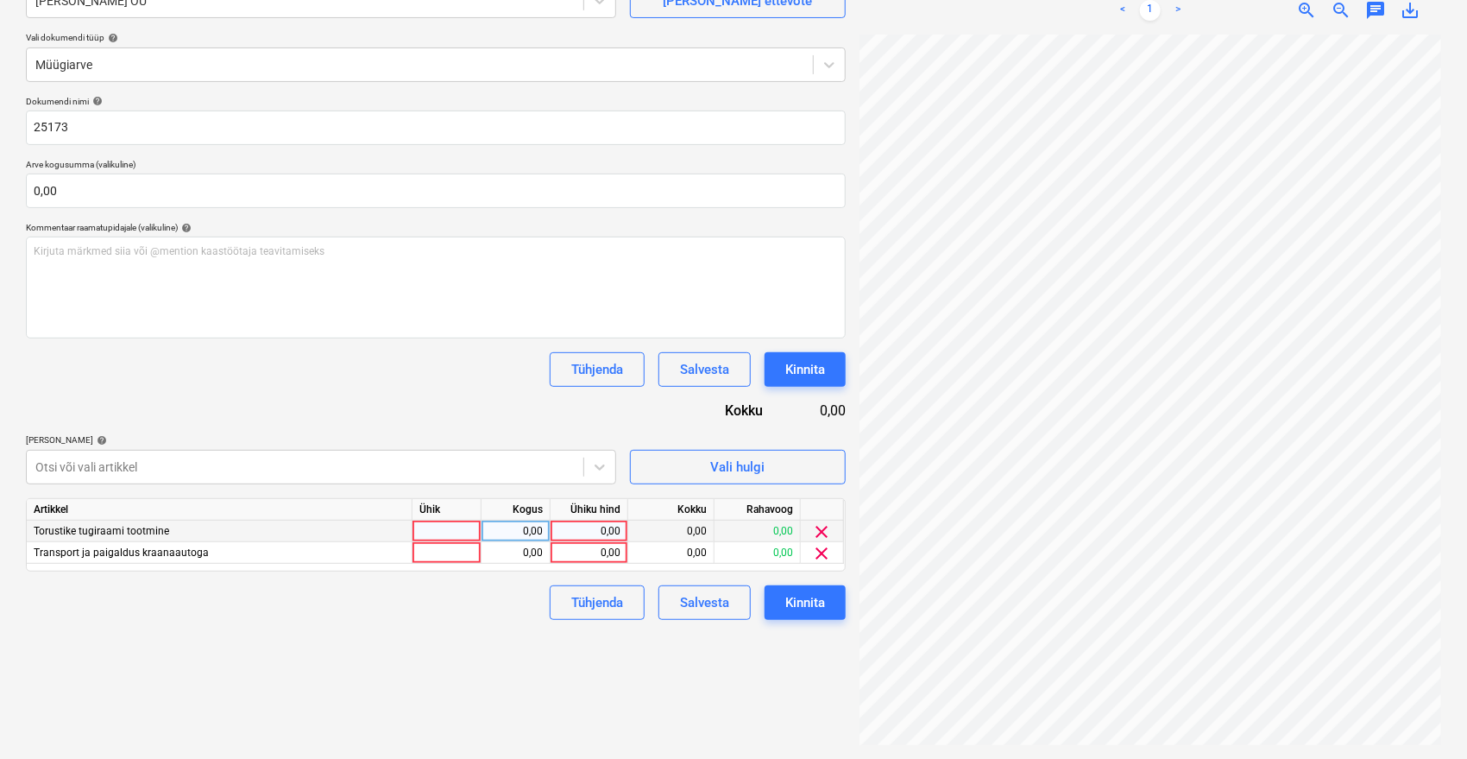
click at [581, 521] on div "0,00" at bounding box center [588, 531] width 63 height 22
type input "7626"
click at [605, 551] on div "0,00" at bounding box center [588, 553] width 63 height 22
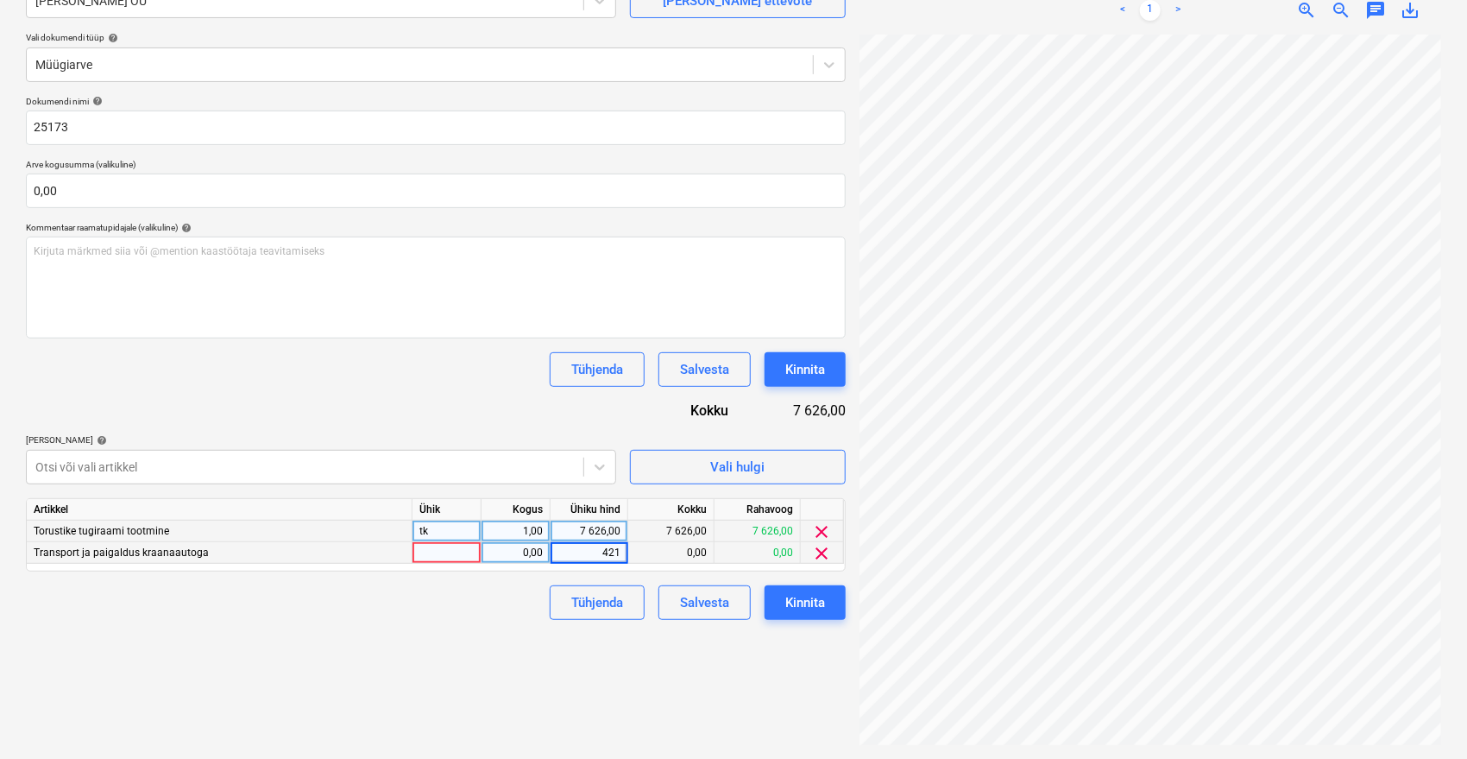
type input "4216"
click at [484, 639] on div "Failide konteerimine Vali ettevõte Vara Saeveski OÜ [PERSON_NAME] uus ettevõte …" at bounding box center [436, 333] width 834 height 838
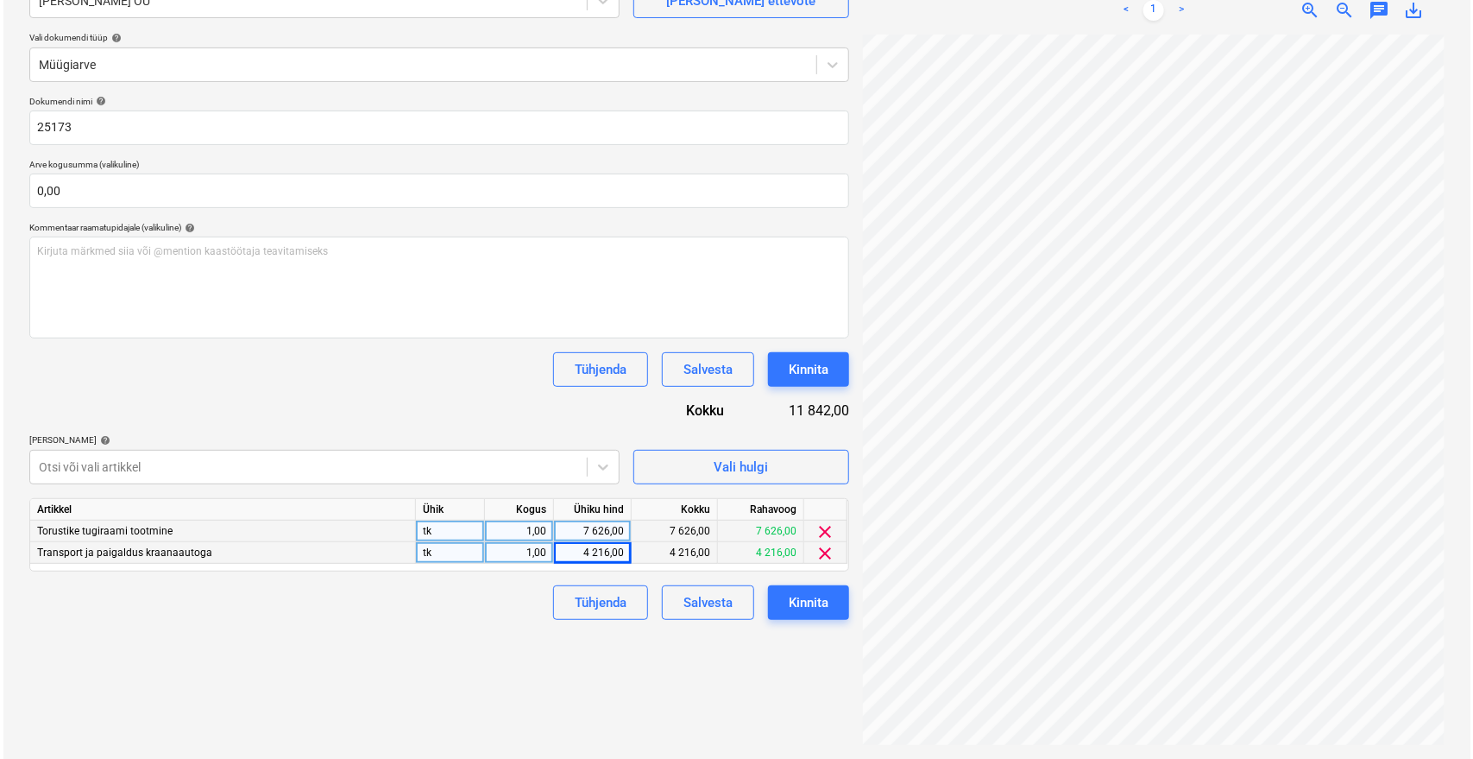
scroll to position [32, 69]
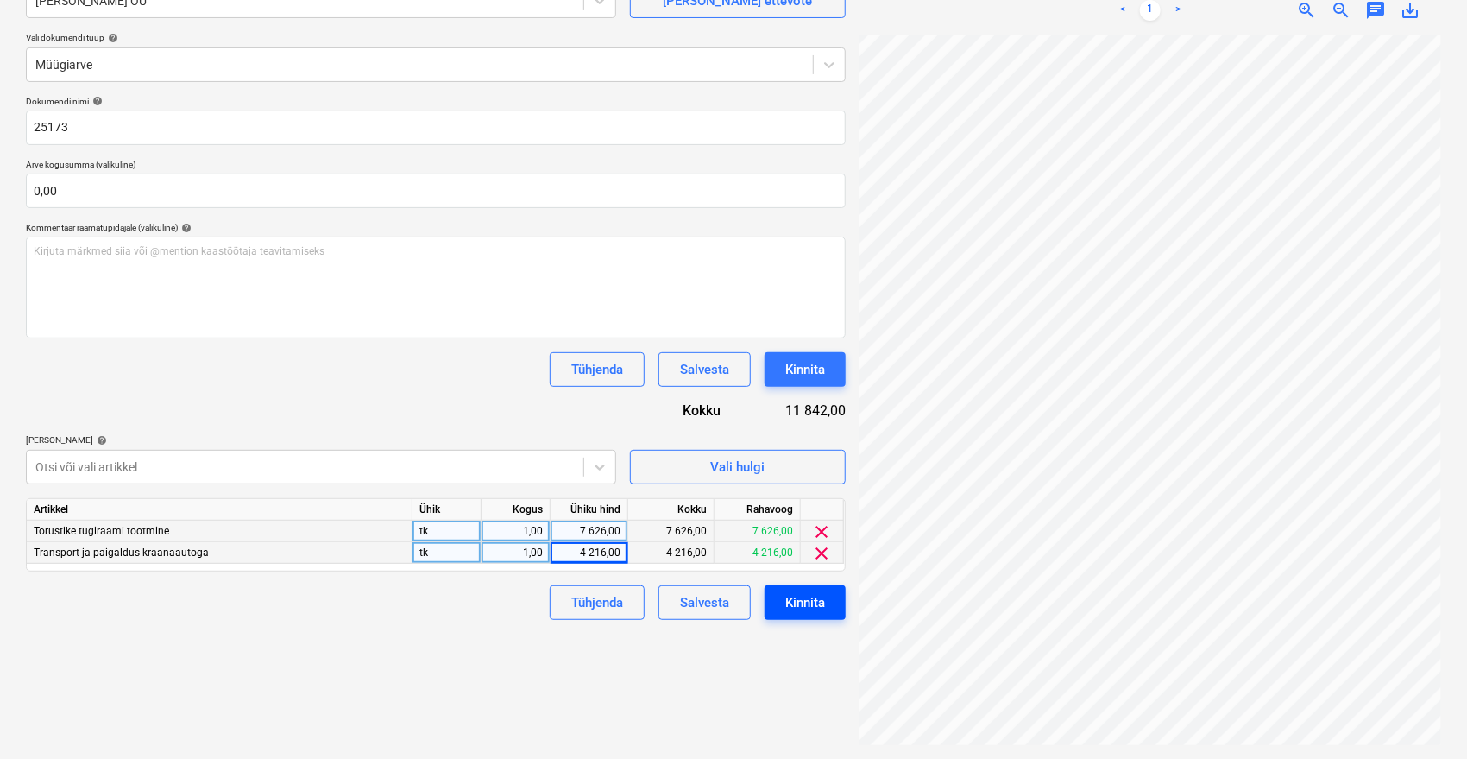
click at [814, 601] on div "Kinnita" at bounding box center [805, 602] width 40 height 22
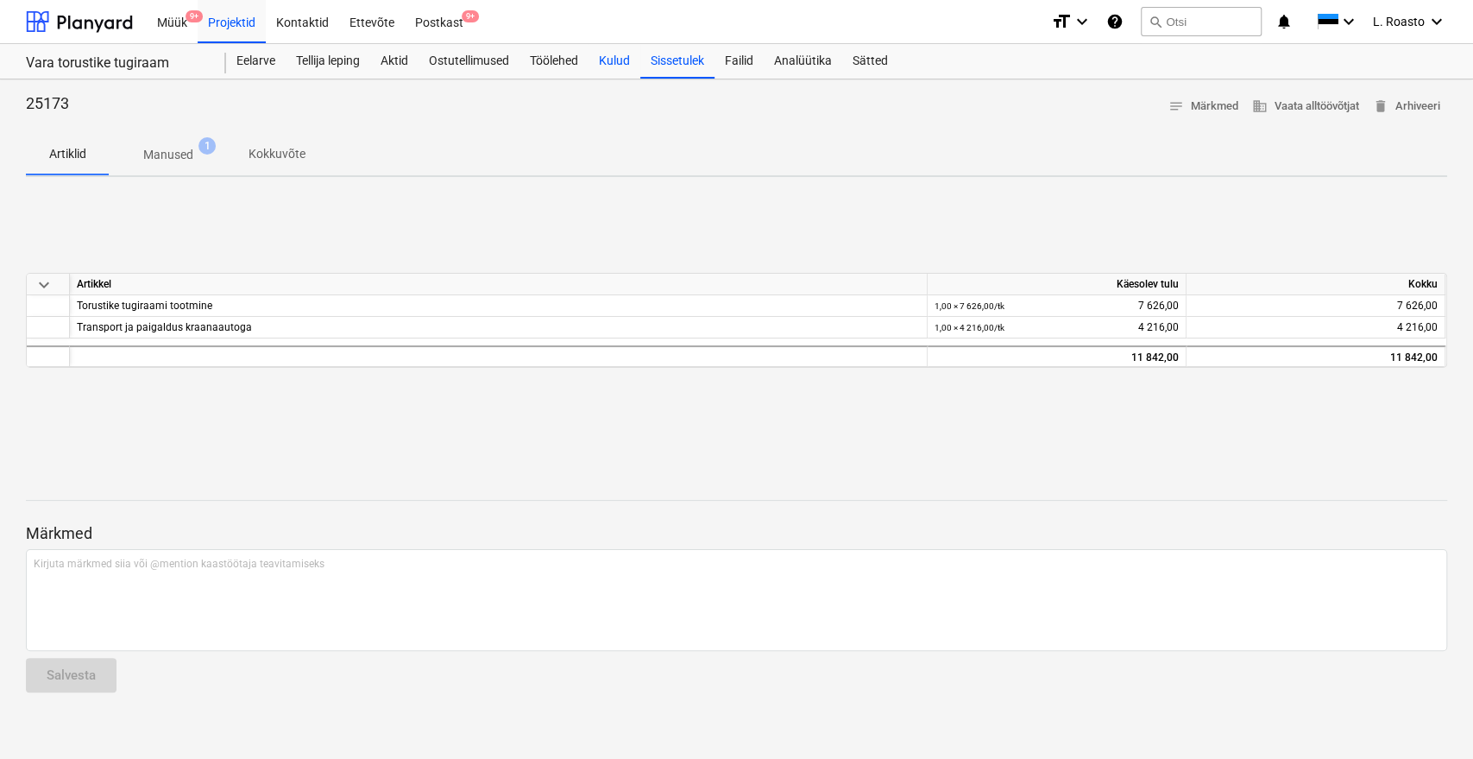
click at [613, 61] on div "Kulud" at bounding box center [615, 61] width 52 height 35
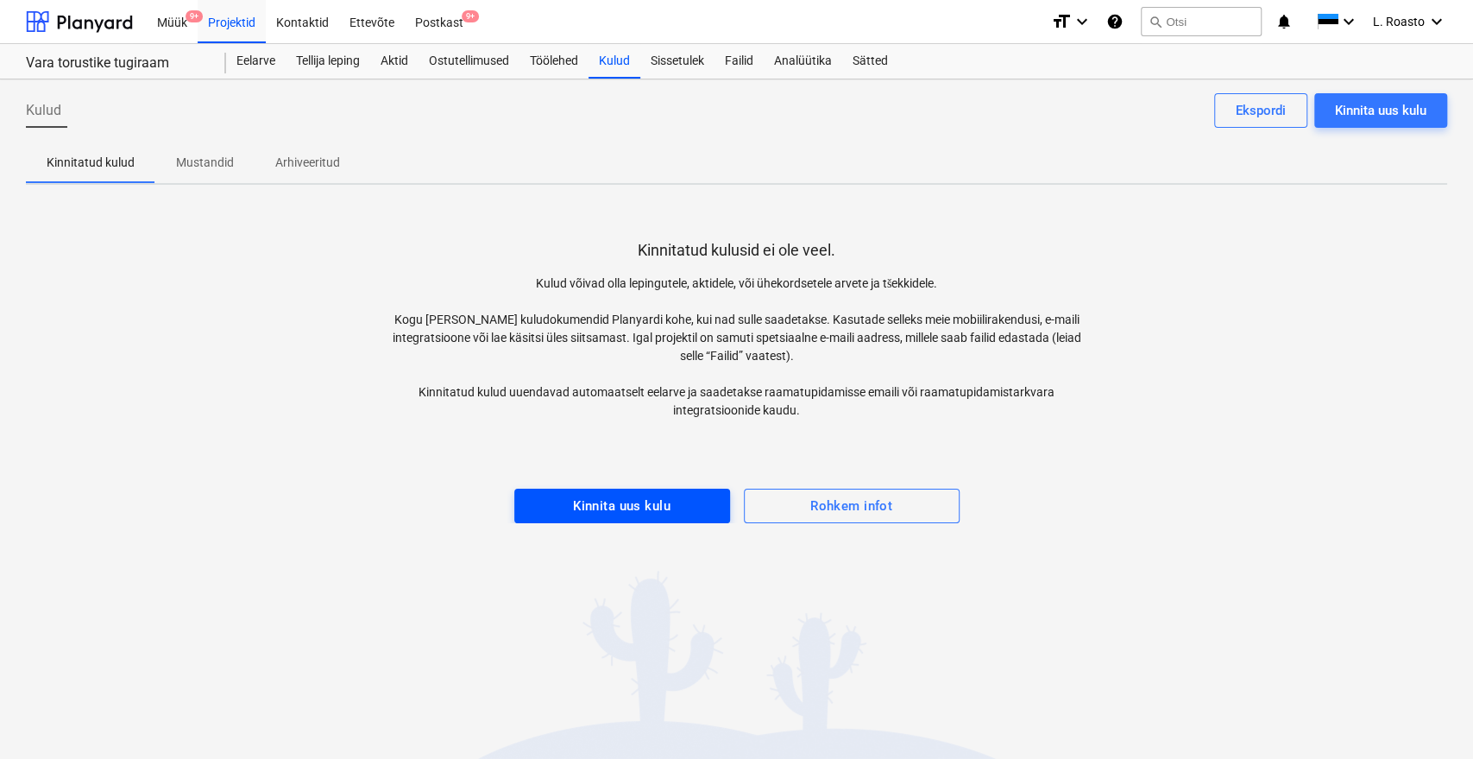
click at [662, 494] on div "Kinnita uus kulu" at bounding box center [622, 505] width 98 height 22
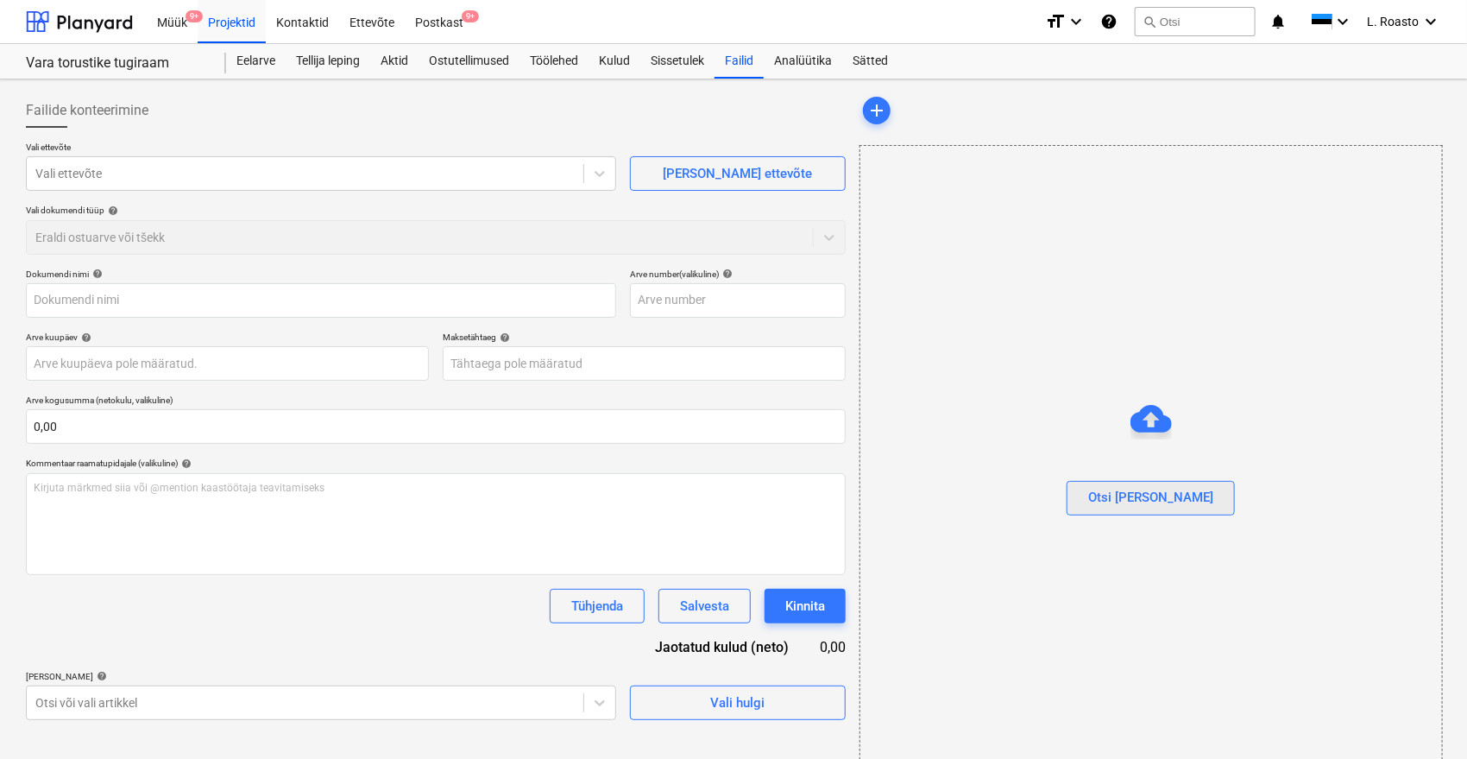
click at [1158, 493] on div "Otsi [PERSON_NAME]" at bounding box center [1150, 497] width 125 height 22
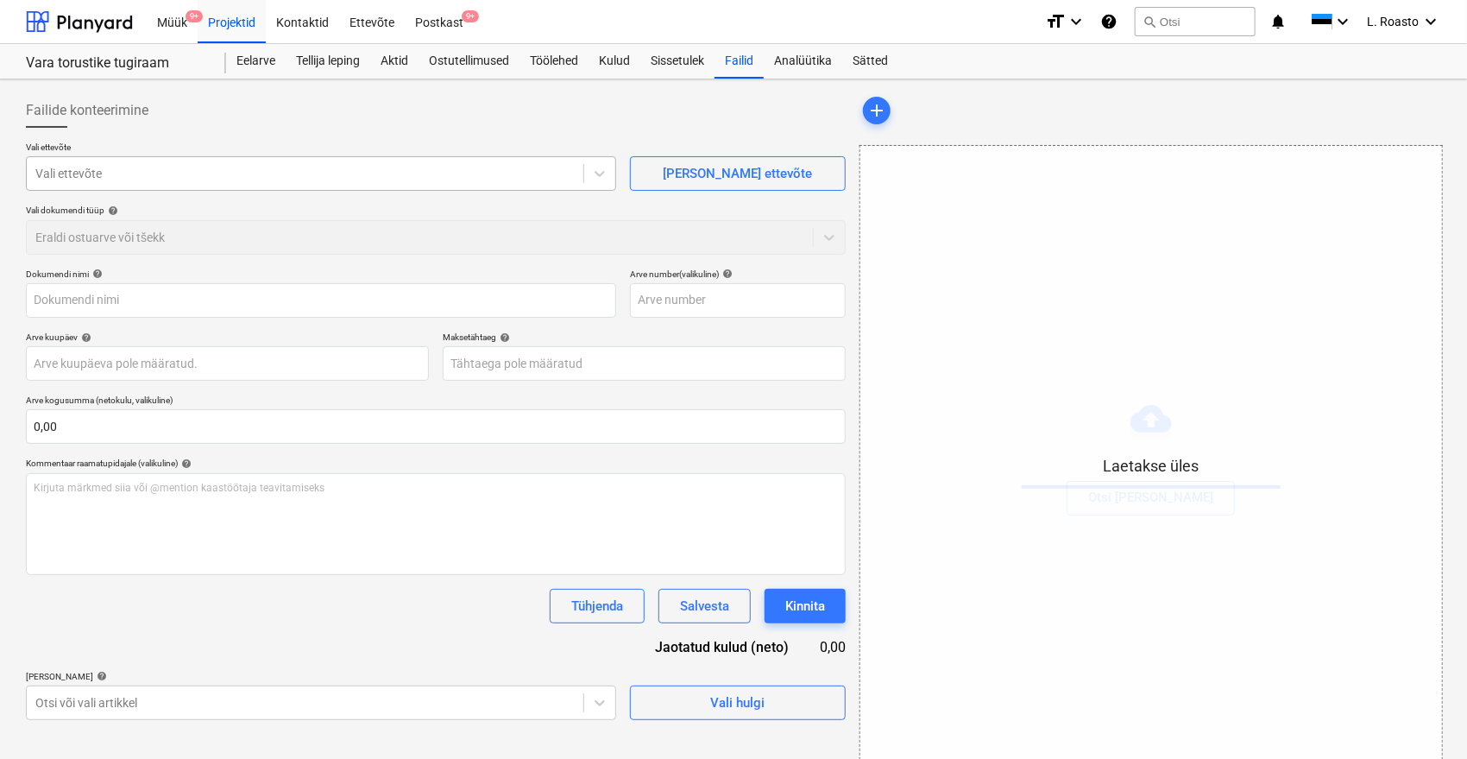
click at [241, 168] on div at bounding box center [304, 173] width 539 height 17
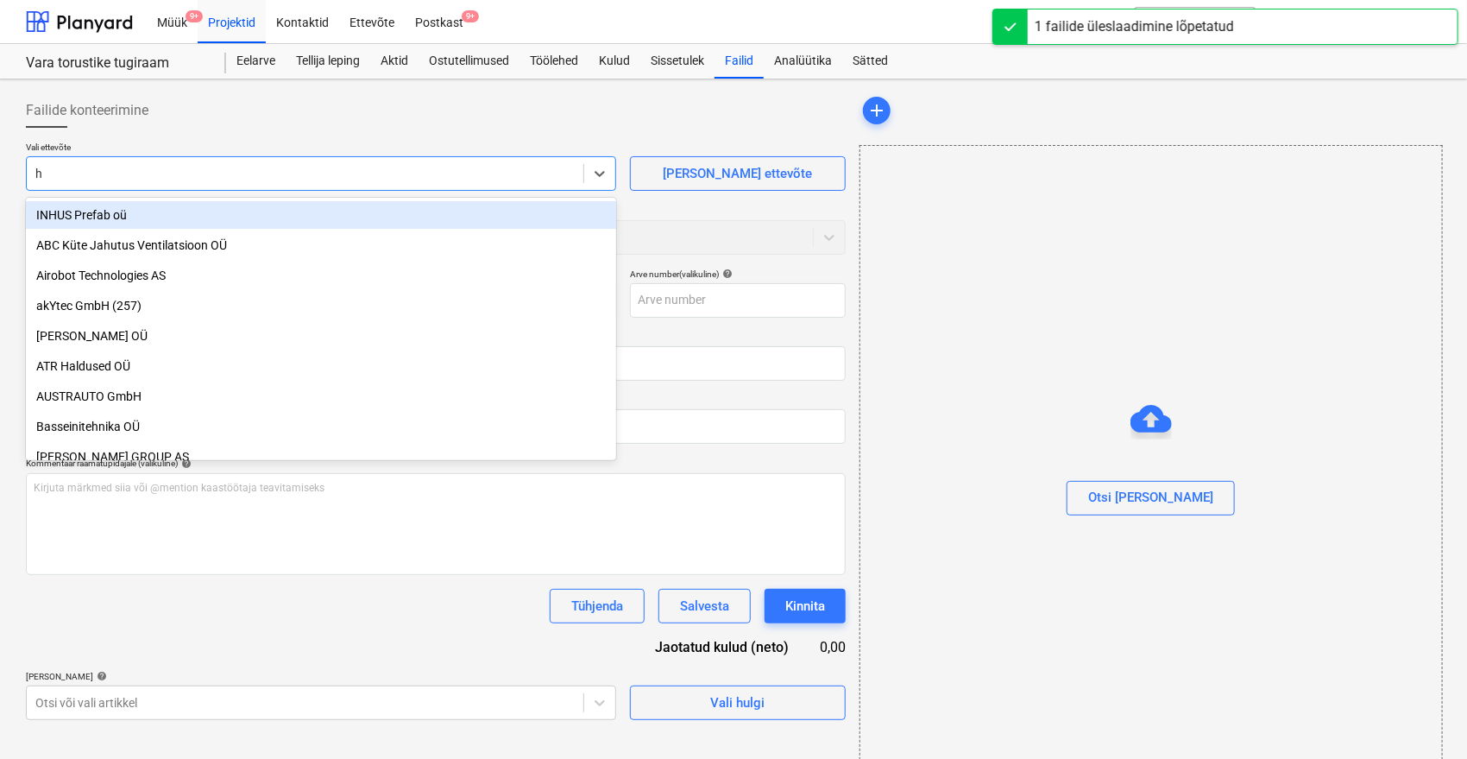
type input "ha"
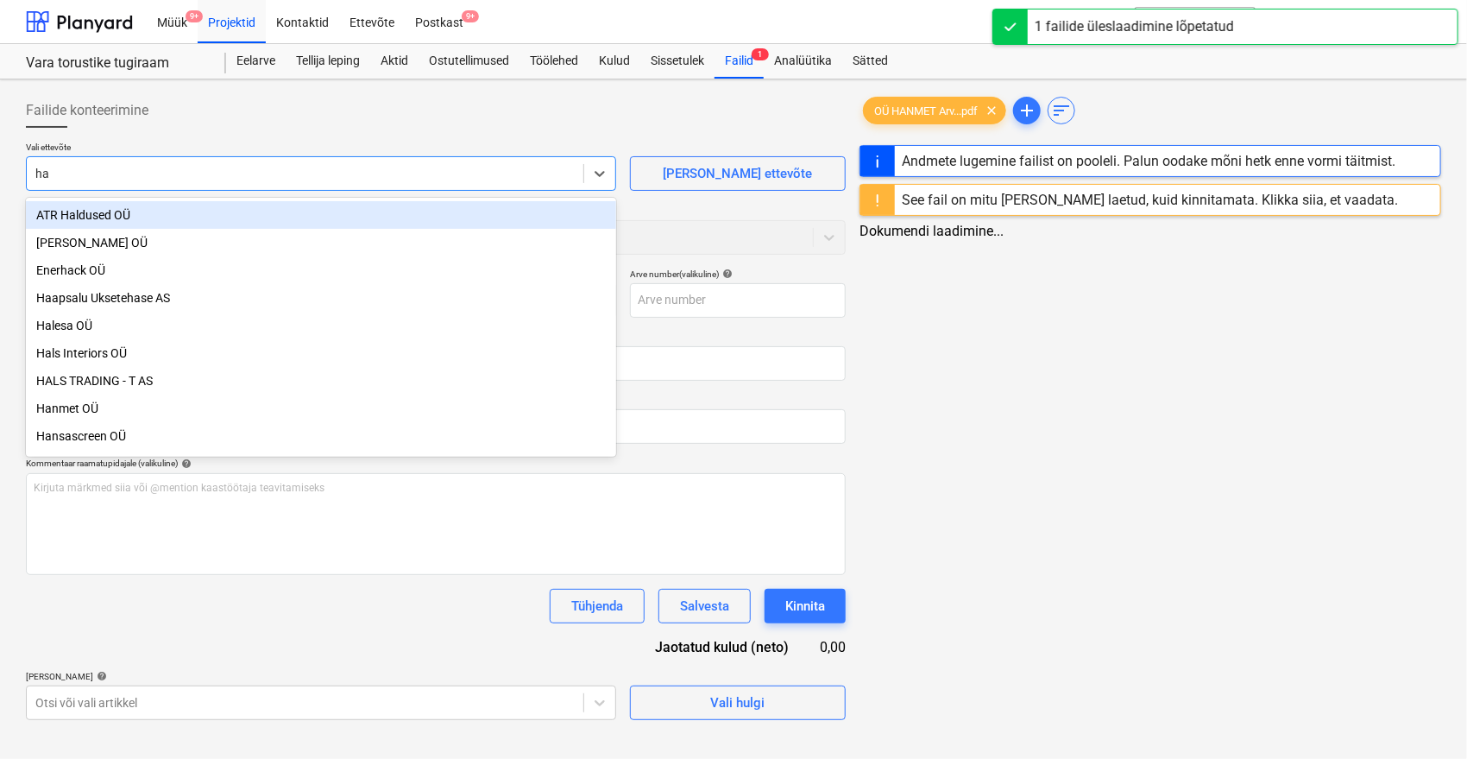
type input "OÜ HANMET Arve nr 1580.pdf"
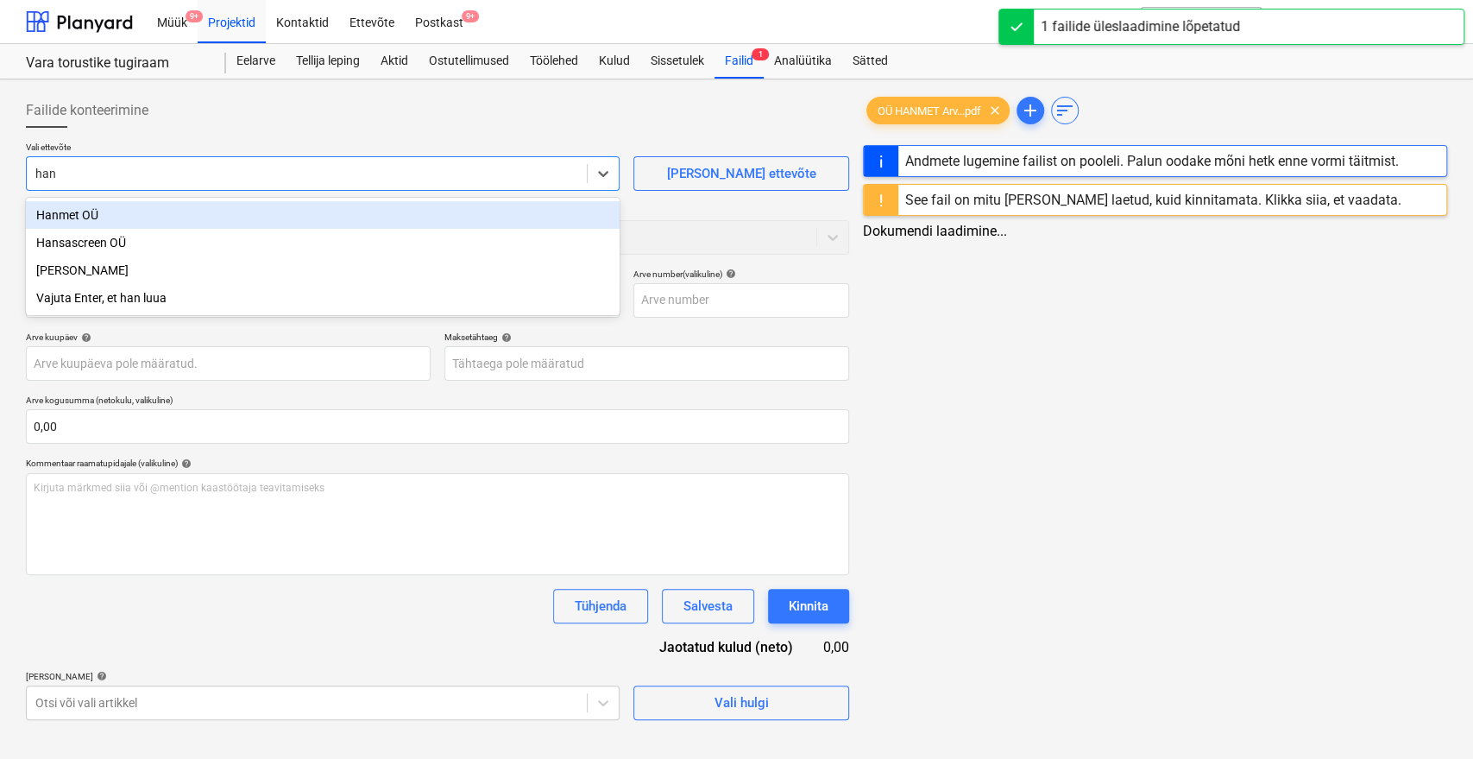
type input "hanm"
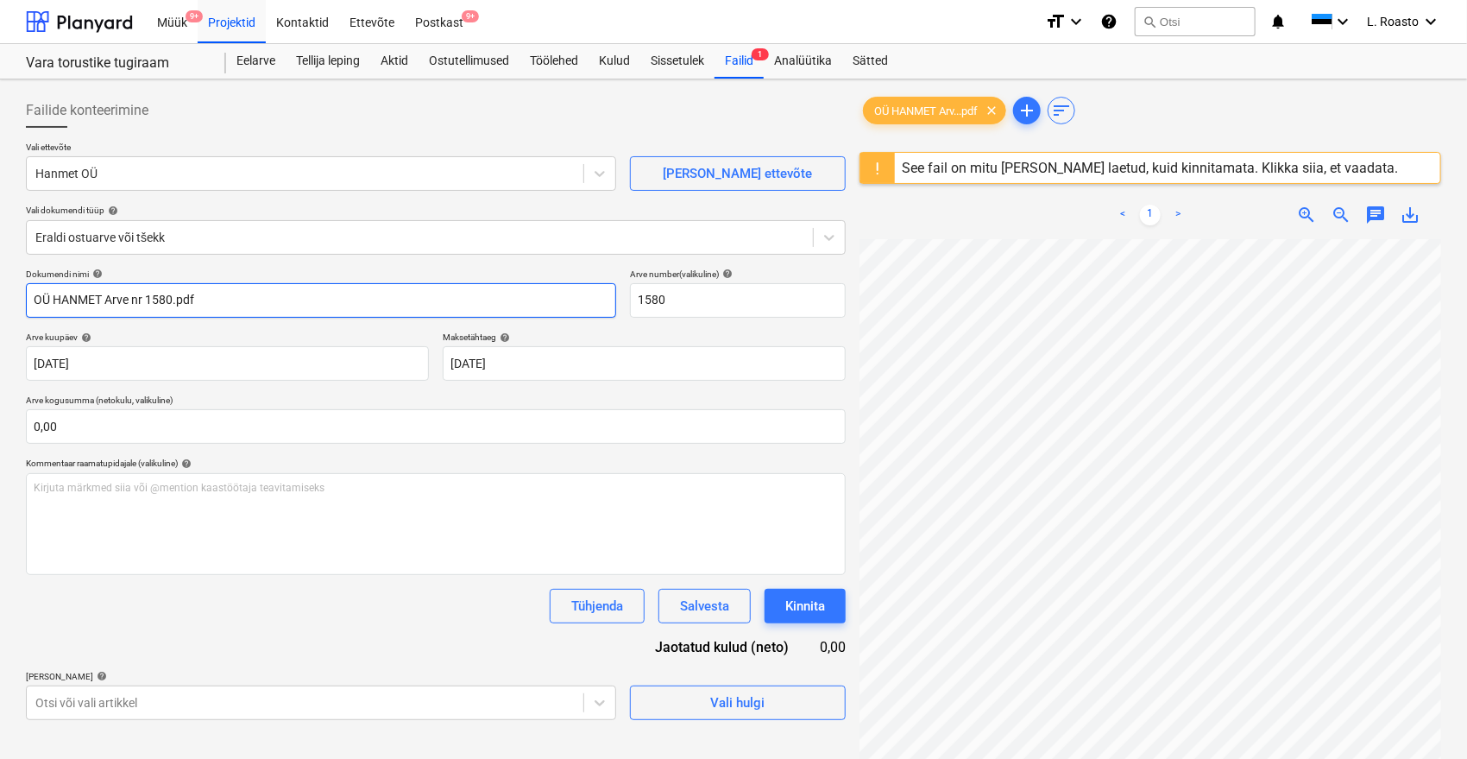
type input "1580"
type input "[DATE]"
drag, startPoint x: 50, startPoint y: 297, endPoint x: 0, endPoint y: 291, distance: 50.4
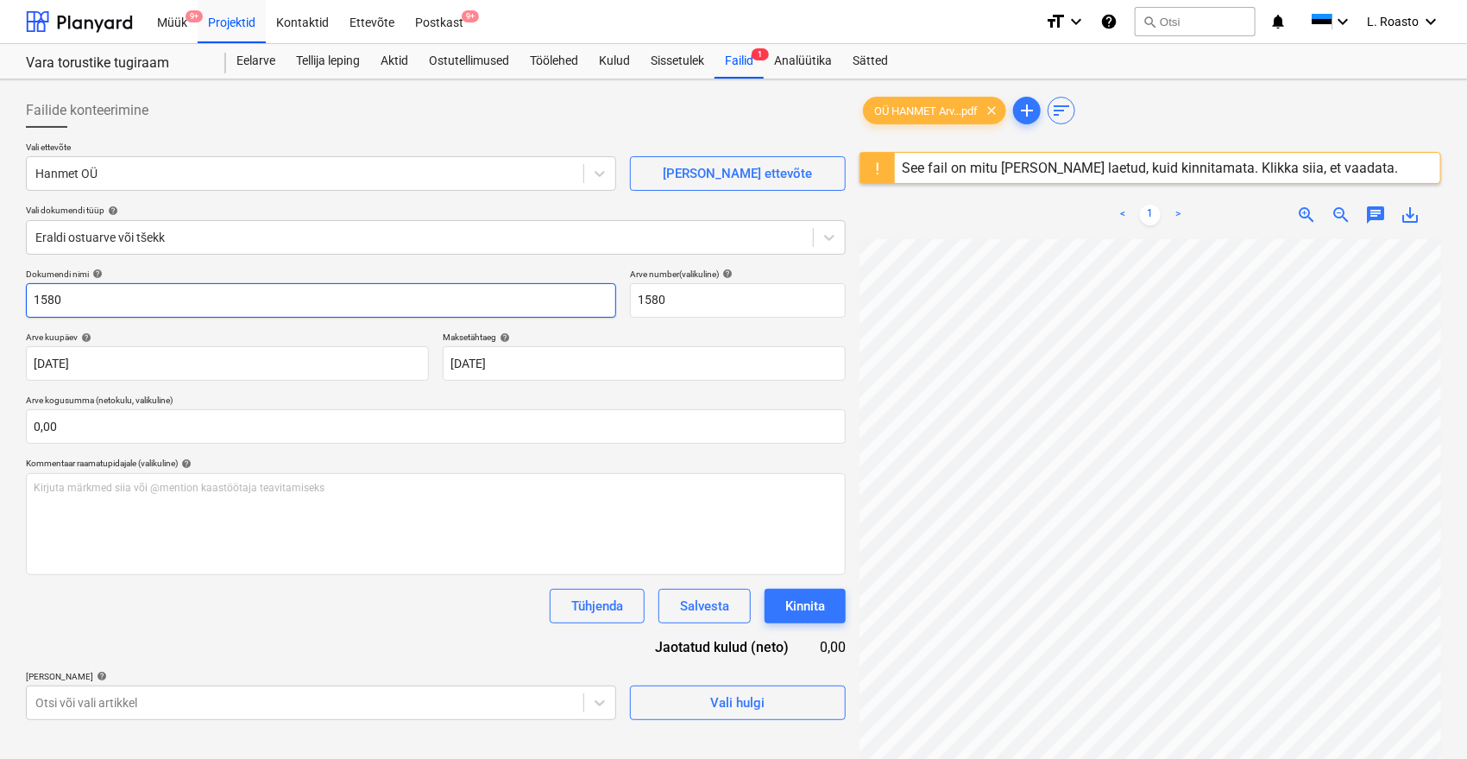
click at [0, 291] on div "Failide konteerimine Vali ettevõte Hanmet OÜ [PERSON_NAME] uus ettevõte Vali do…" at bounding box center [733, 521] width 1467 height 884
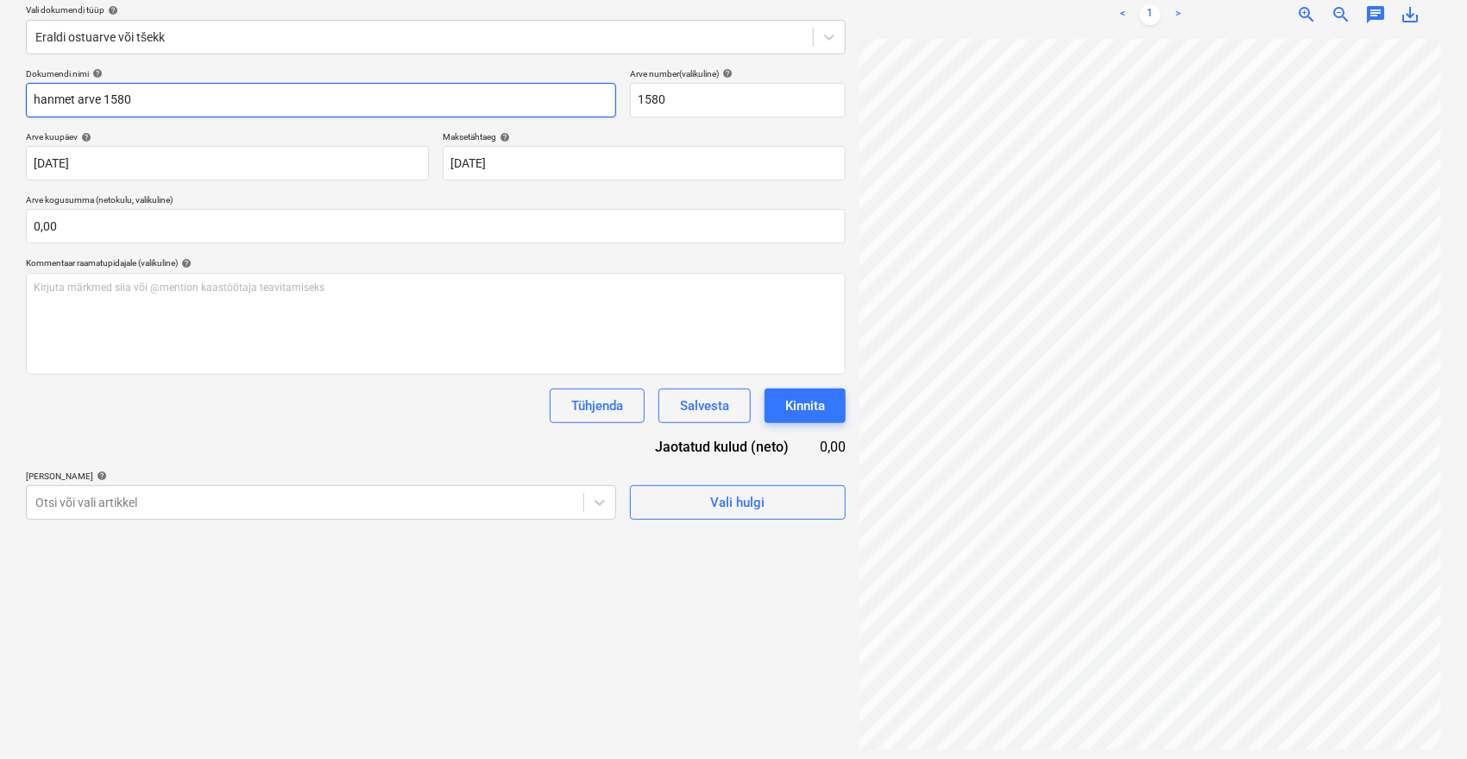
scroll to position [205, 0]
type input "hanmet arve 1580"
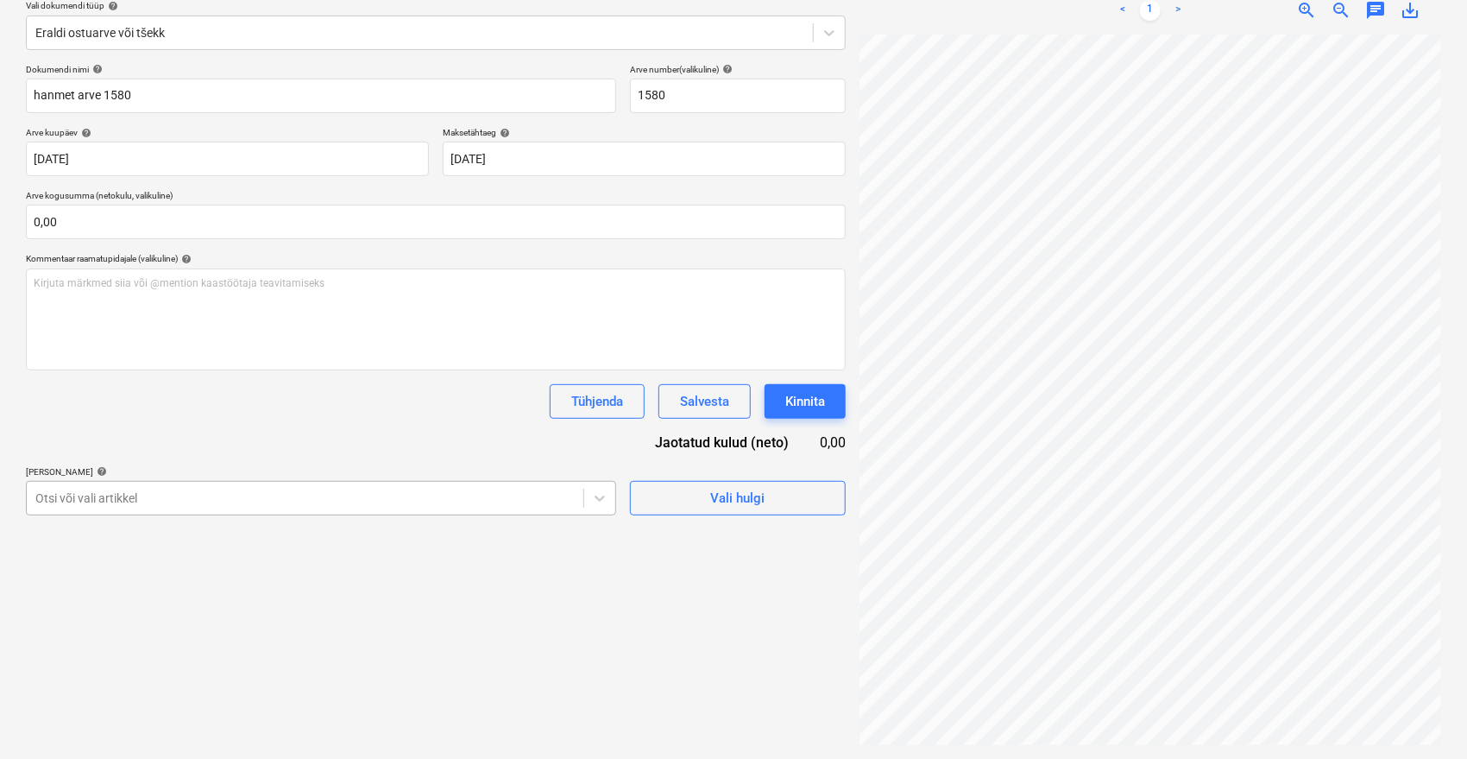
click at [317, 501] on div at bounding box center [304, 497] width 539 height 17
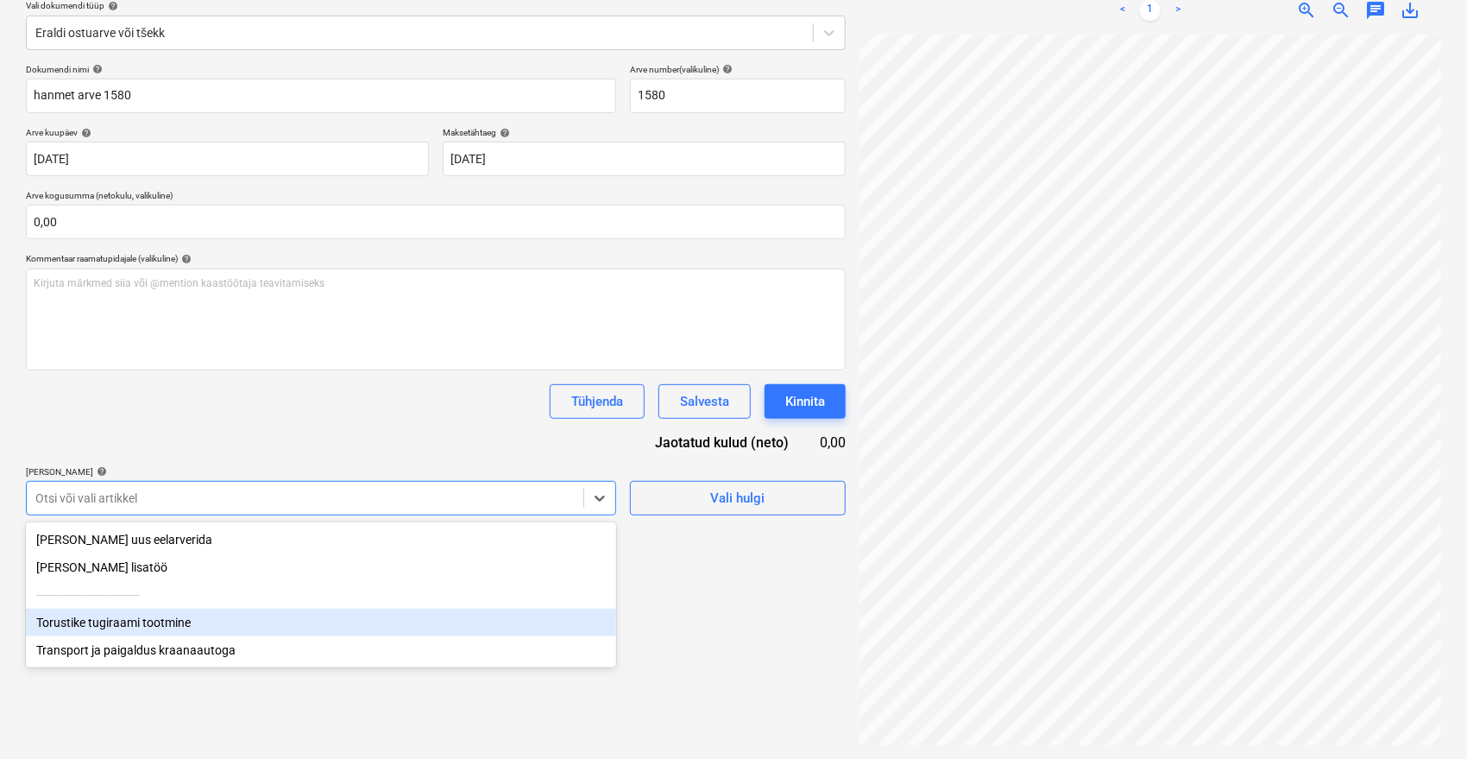
click at [177, 625] on div "Torustike tugiraami tootmine" at bounding box center [321, 622] width 590 height 28
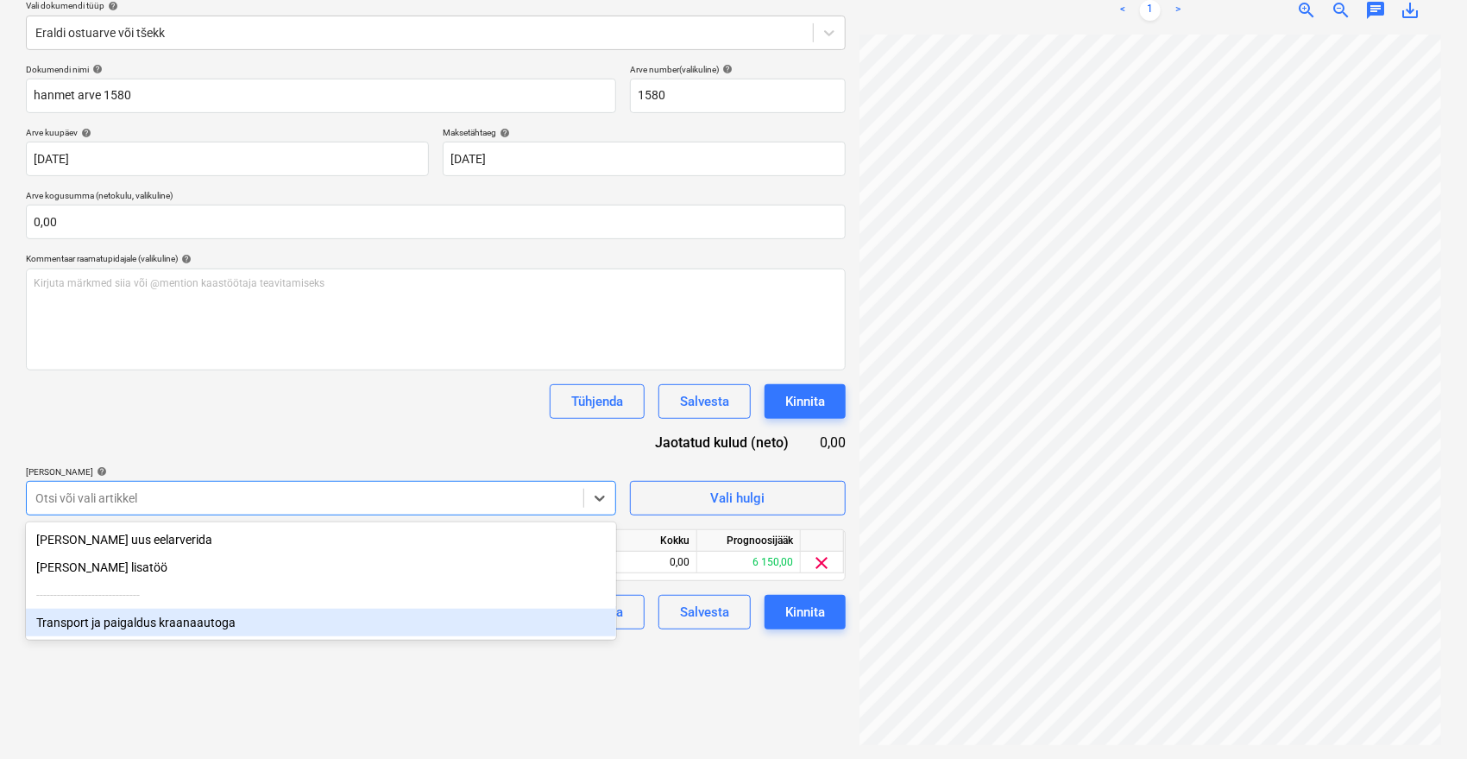
click at [185, 620] on div "Transport ja paigaldus kraanaautoga" at bounding box center [321, 622] width 590 height 28
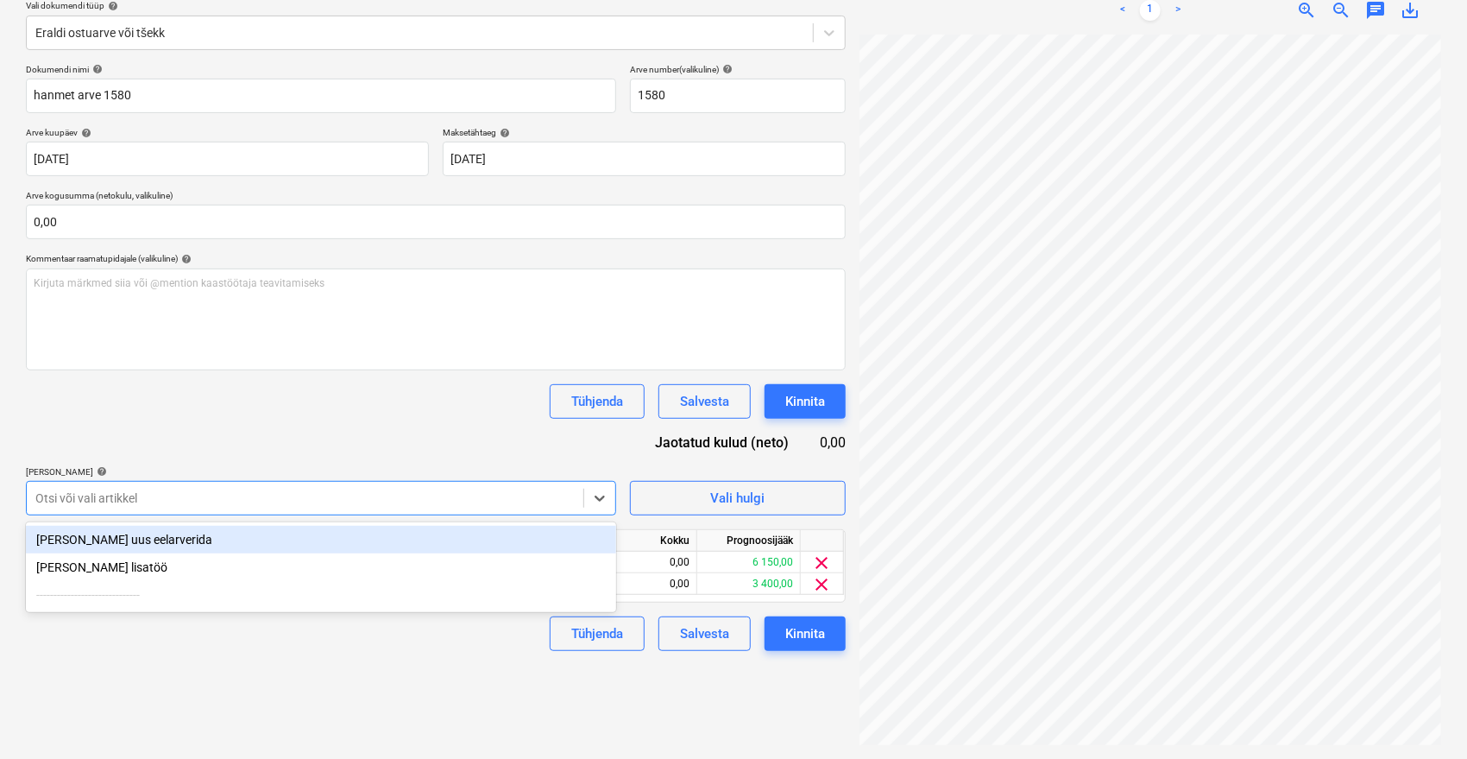
click at [330, 399] on div "Tühjenda Salvesta Kinnita" at bounding box center [436, 401] width 820 height 35
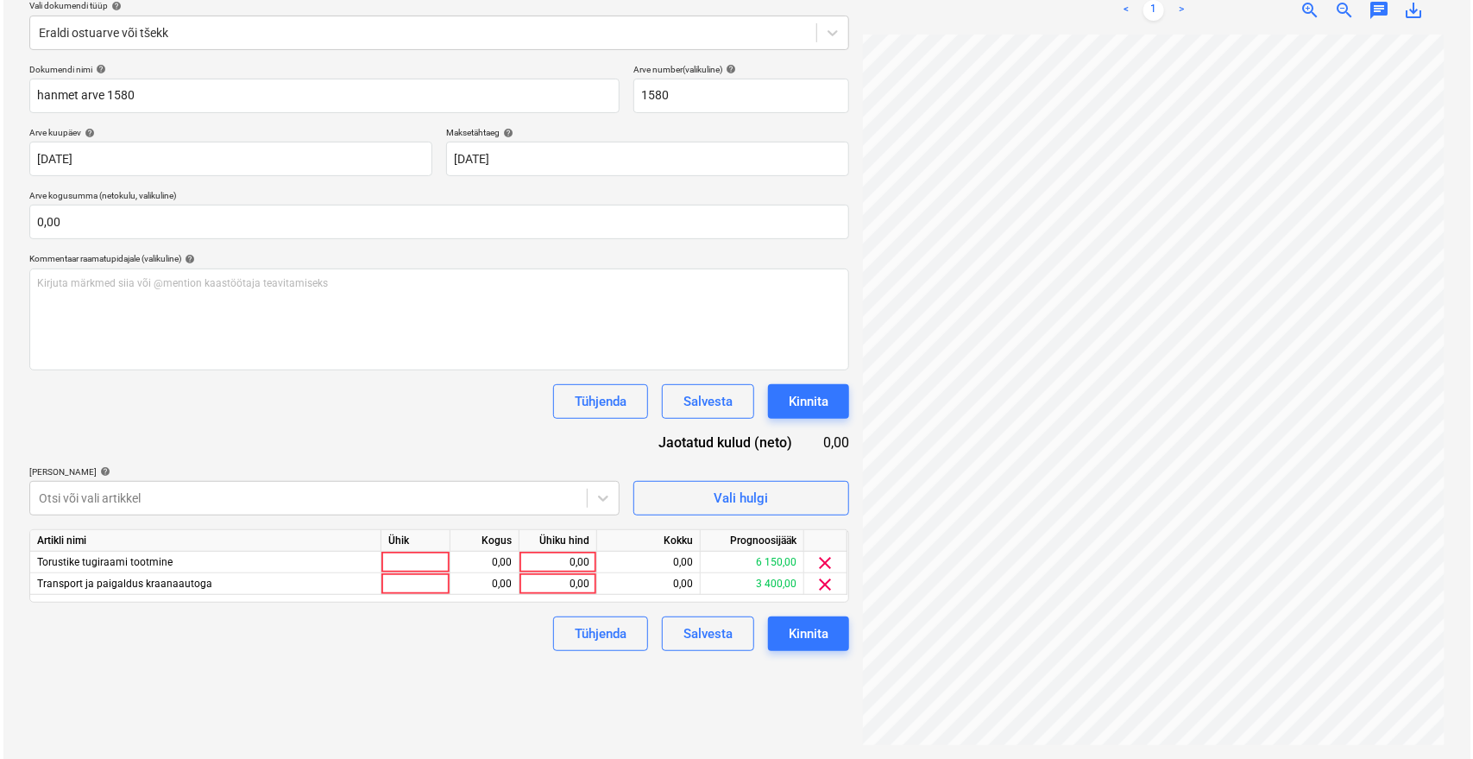
scroll to position [21, 69]
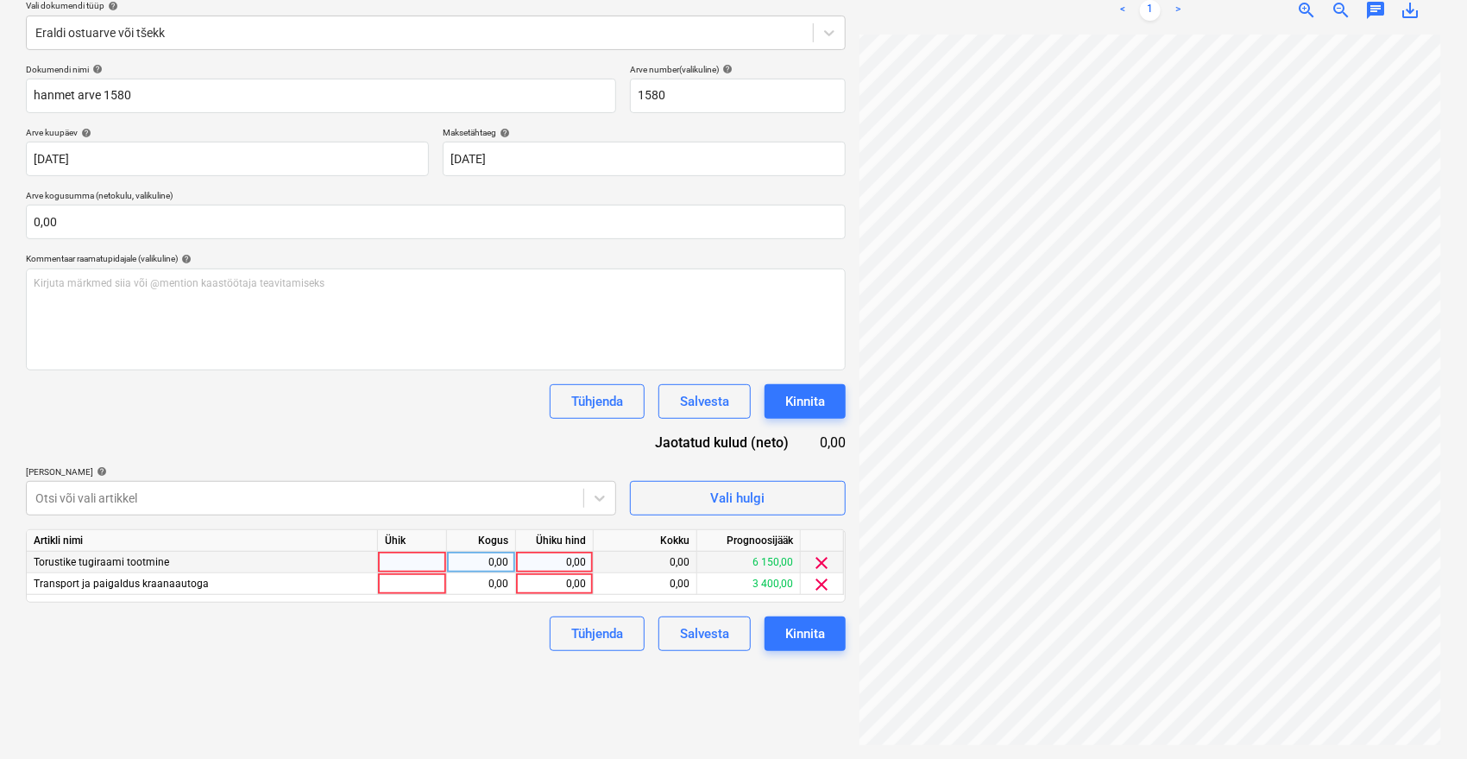
click at [540, 556] on div "0,00" at bounding box center [554, 562] width 63 height 22
type input "6150"
type input "340"
click at [456, 427] on div "Dokumendi nimi help hanmet arve 1580 Arve number (valikuline) help 1580 Arve ku…" at bounding box center [436, 357] width 820 height 587
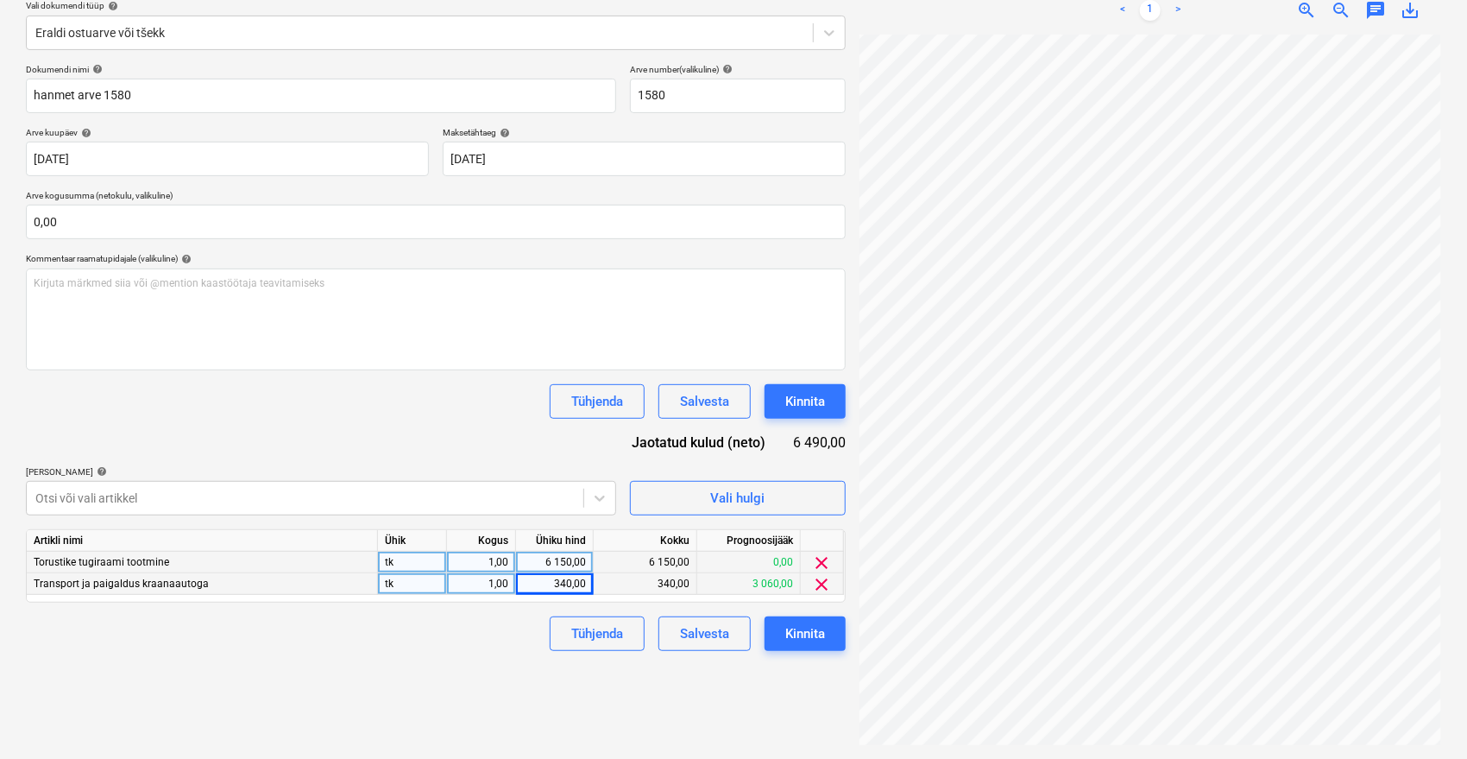
click at [545, 579] on div "340,00" at bounding box center [554, 584] width 63 height 22
type input "3400"
click at [476, 426] on div "Dokumendi nimi help hanmet arve 1580 Arve number (valikuline) help 1580 Arve ku…" at bounding box center [436, 357] width 820 height 587
click at [808, 626] on div "Kinnita" at bounding box center [805, 633] width 40 height 22
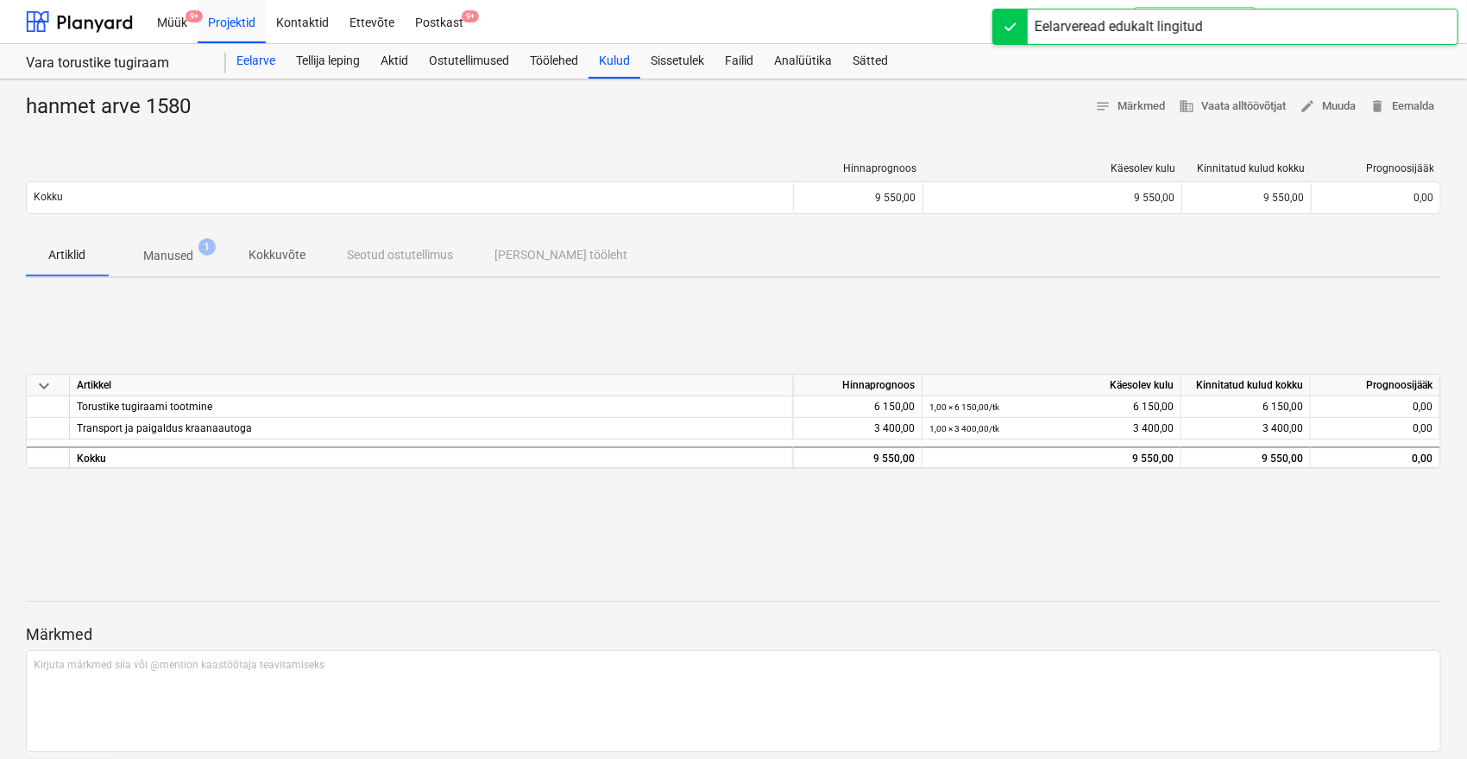
click at [268, 54] on div "Eelarve" at bounding box center [256, 61] width 60 height 35
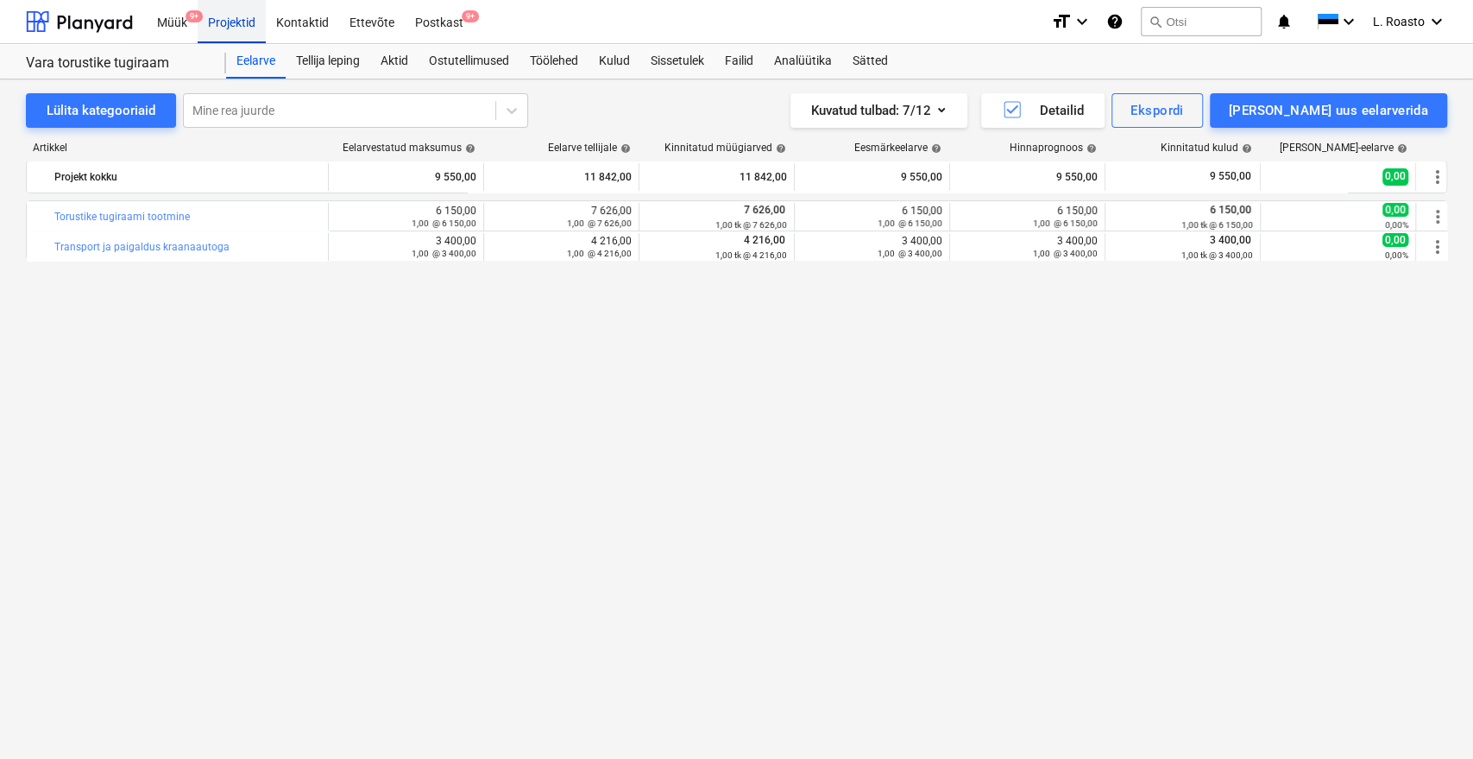
click at [243, 29] on div "Projektid" at bounding box center [232, 21] width 68 height 44
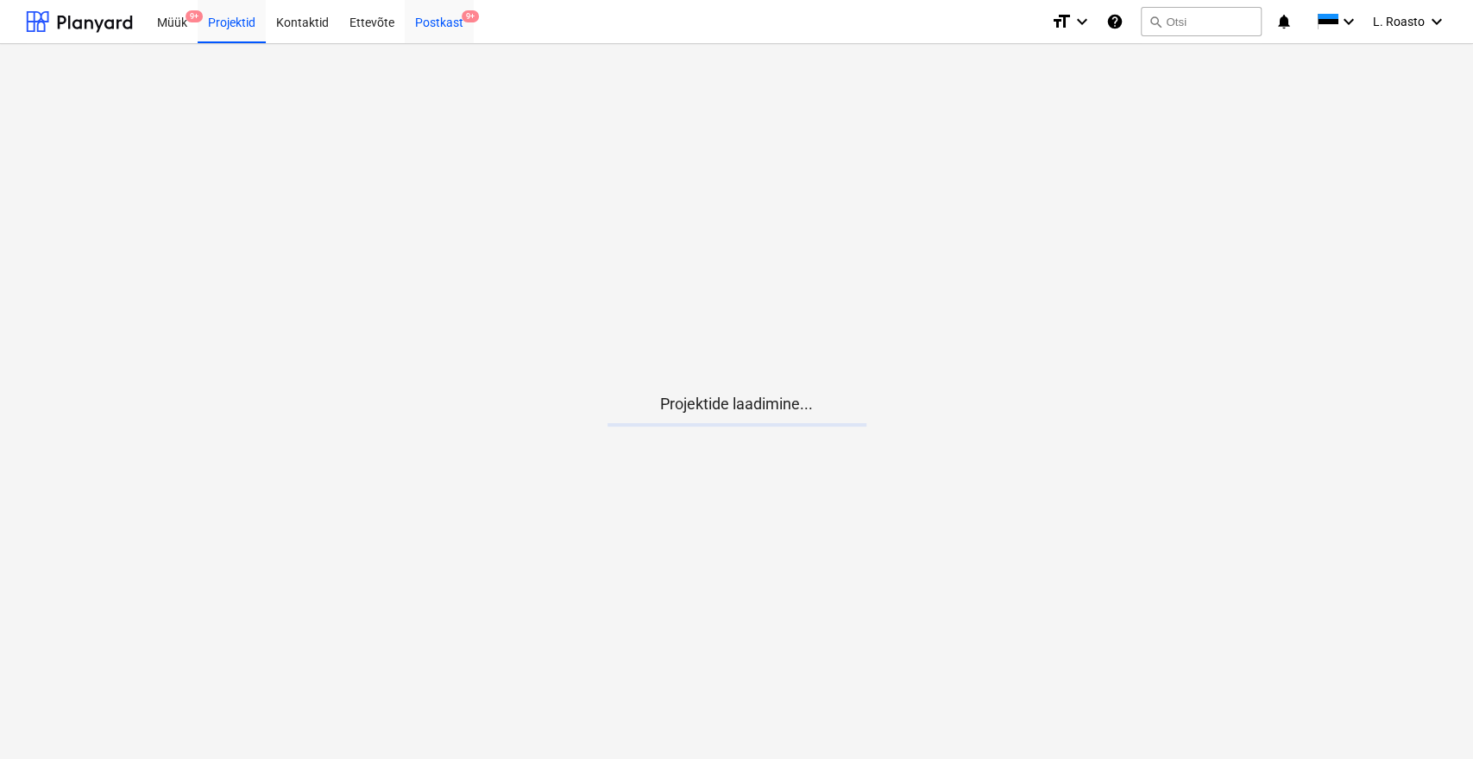
click at [427, 16] on div "Postkast 9+" at bounding box center [439, 21] width 69 height 44
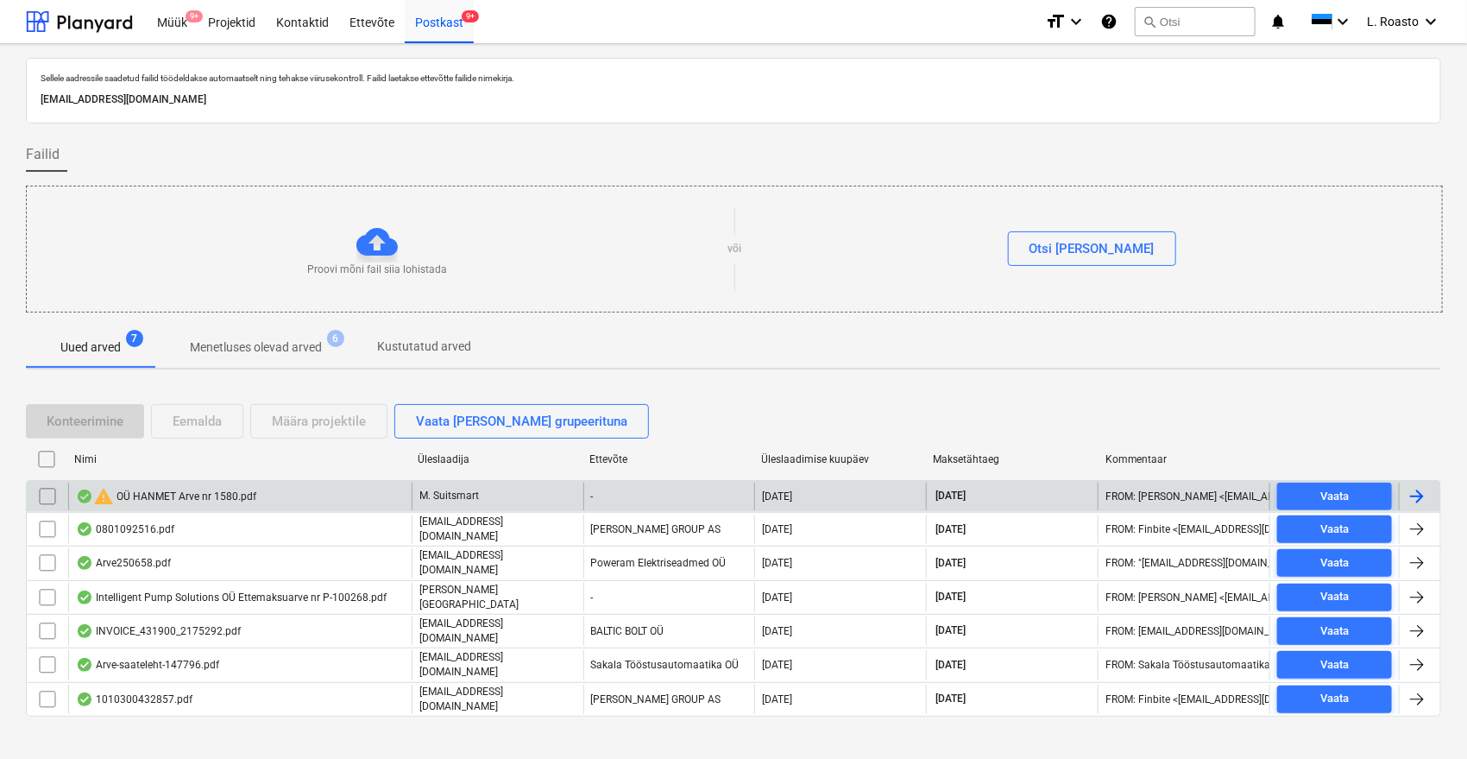
click at [41, 492] on input "checkbox" at bounding box center [48, 496] width 28 height 28
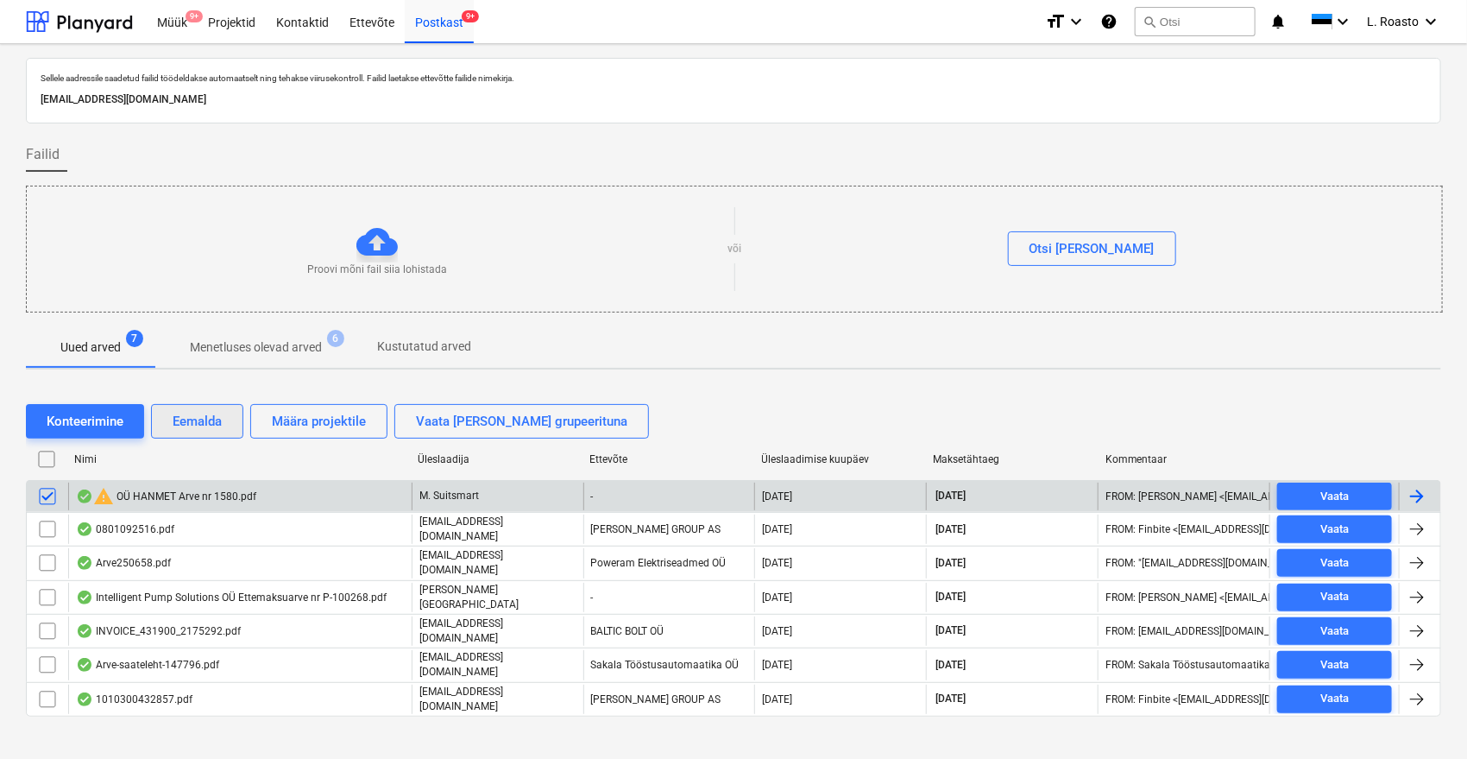
click at [218, 422] on div "Eemalda" at bounding box center [197, 421] width 49 height 22
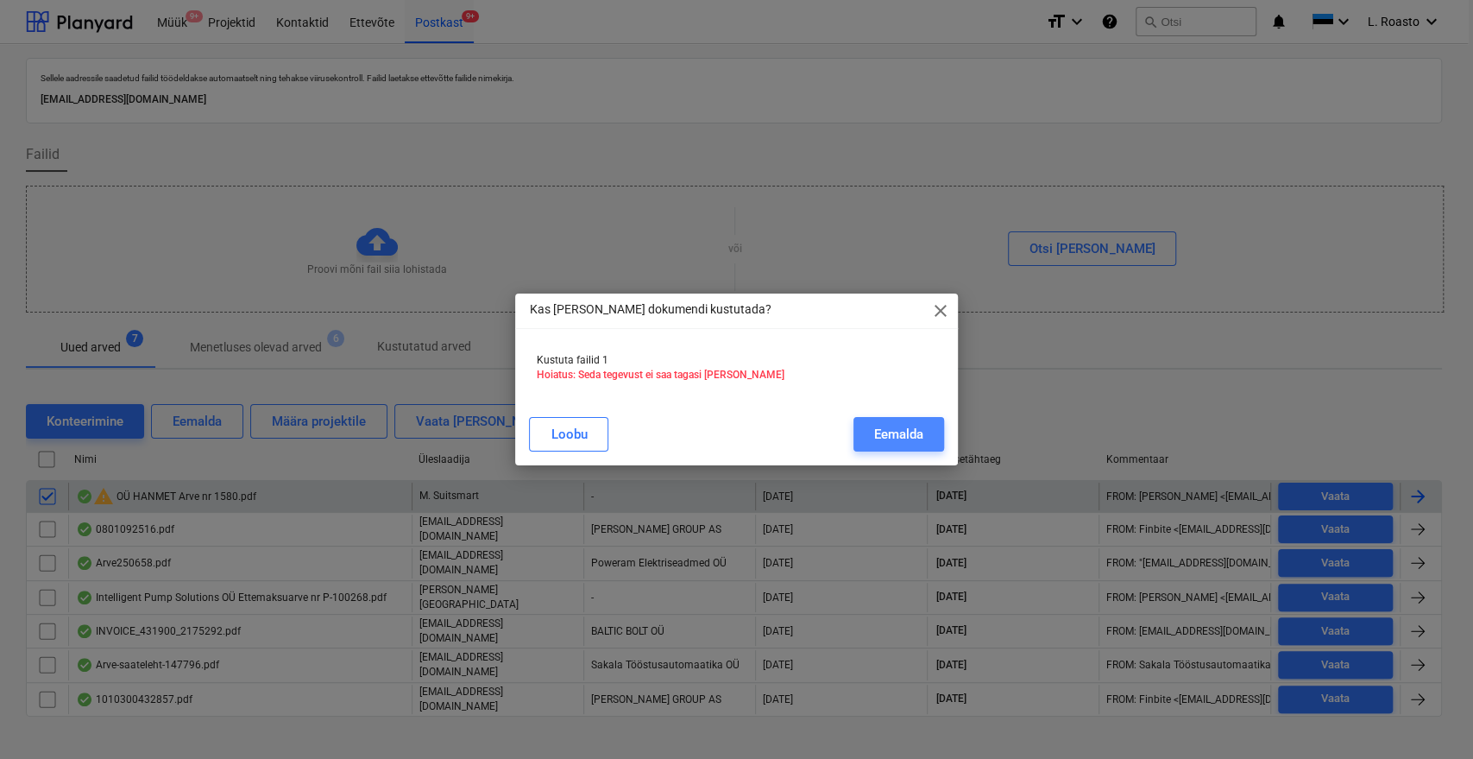
click at [906, 439] on div "Eemalda" at bounding box center [898, 434] width 49 height 22
